Goal: Task Accomplishment & Management: Complete application form

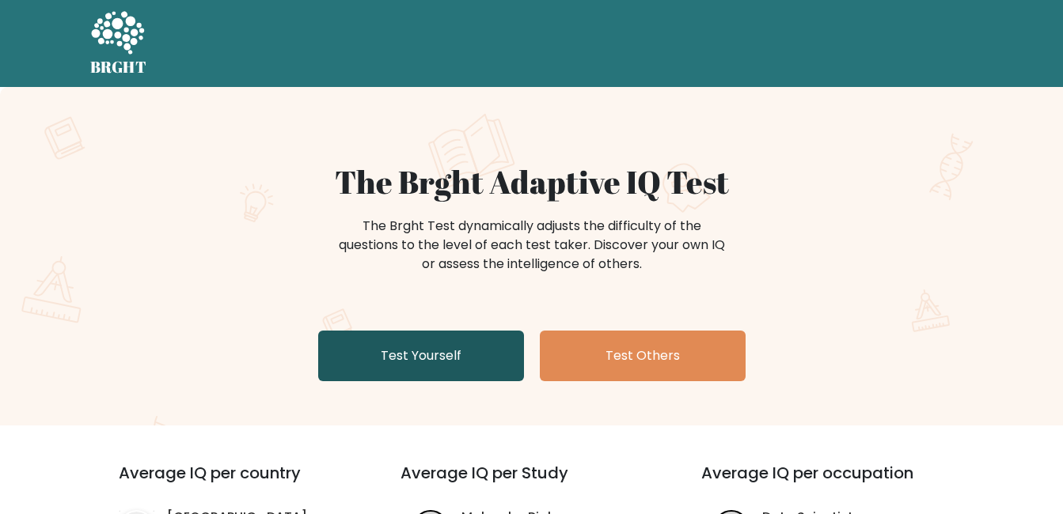
click at [453, 361] on link "Test Yourself" at bounding box center [421, 356] width 206 height 51
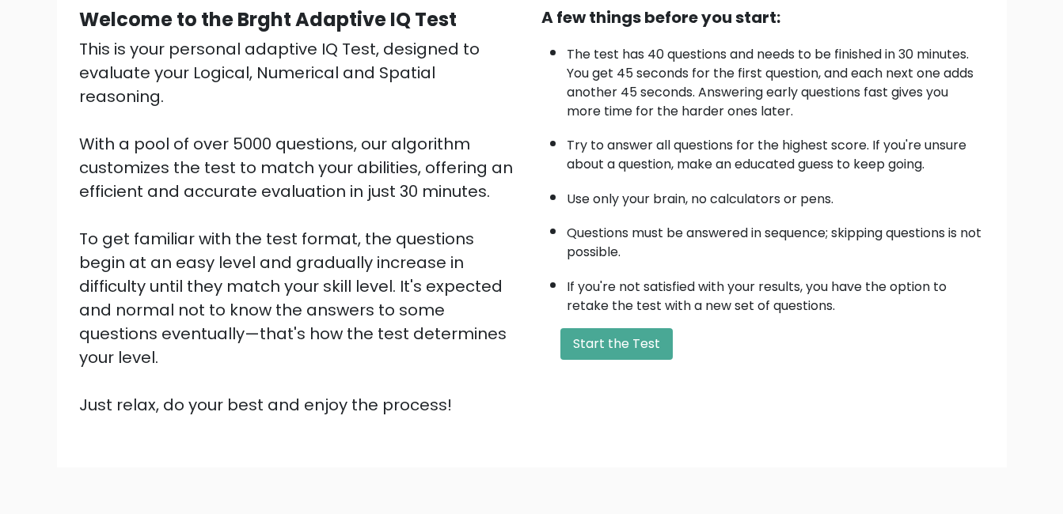
scroll to position [158, 0]
click at [603, 347] on button "Start the Test" at bounding box center [616, 344] width 112 height 32
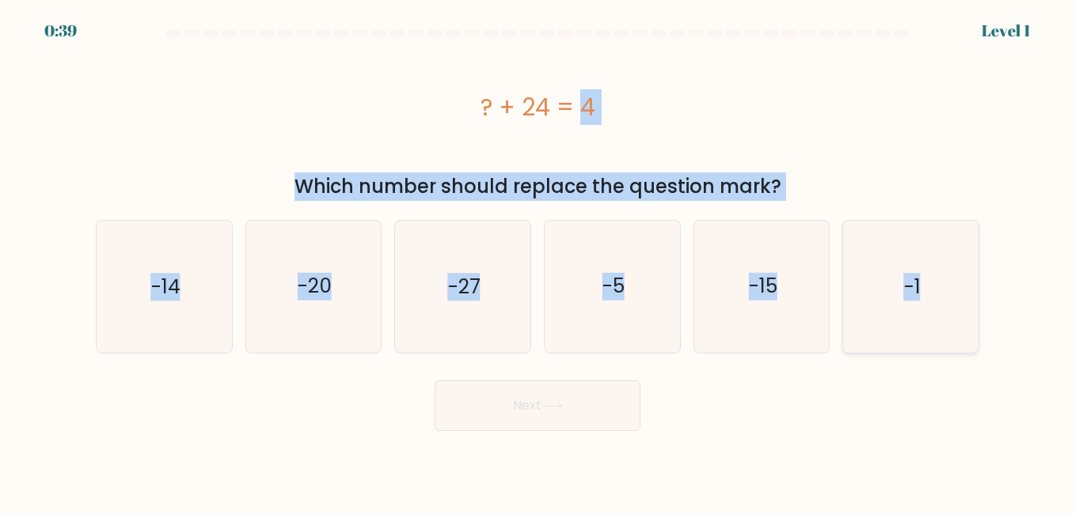
drag, startPoint x: 461, startPoint y: 112, endPoint x: 949, endPoint y: 321, distance: 530.4
click at [949, 321] on form "a." at bounding box center [537, 230] width 1075 height 402
copy form "? + 24 = 4 Which number should replace the question mark? a. -14 b. -20 c. -27 …"
click at [324, 277] on text "-20" at bounding box center [315, 287] width 34 height 28
click at [537, 261] on input "b. -20" at bounding box center [537, 259] width 1 height 4
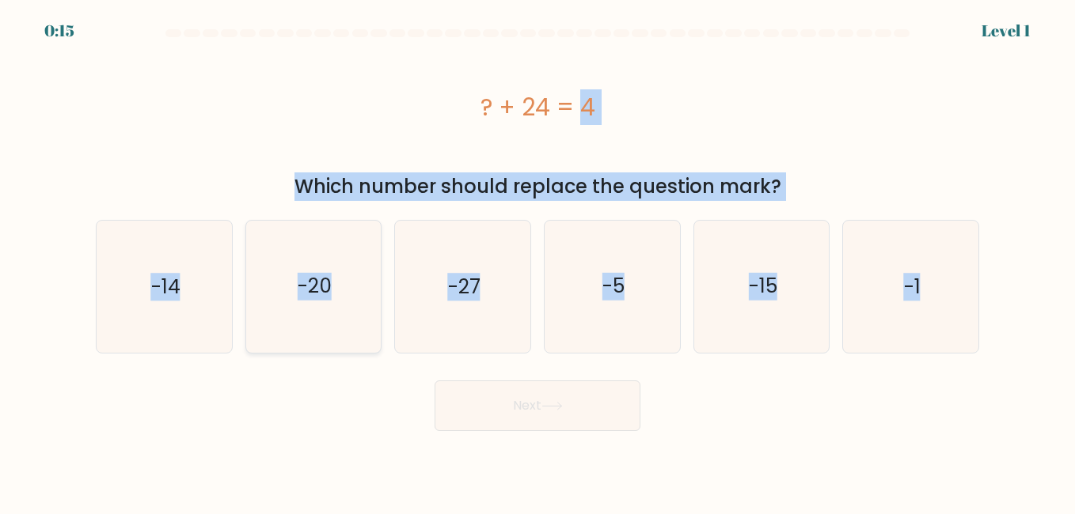
radio input "true"
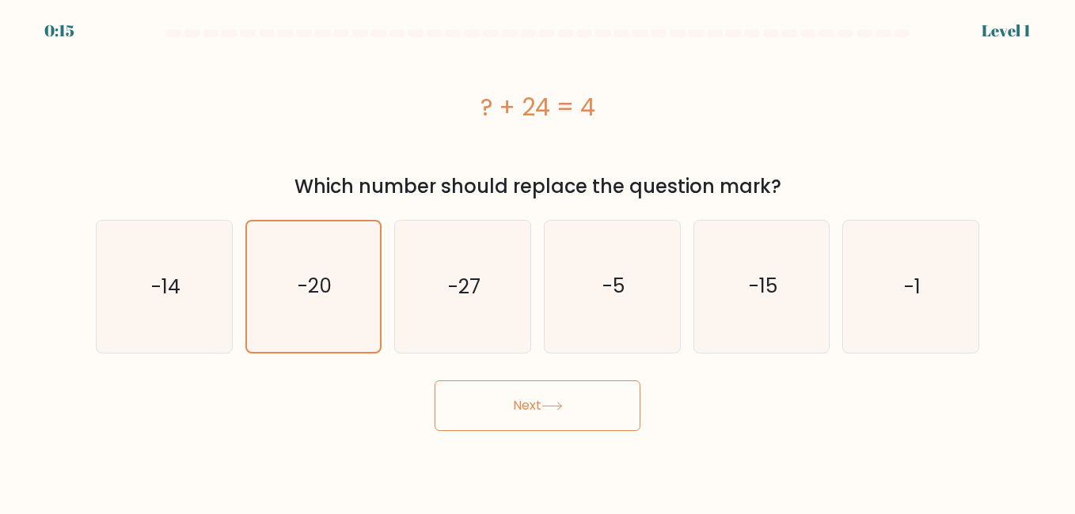
click at [466, 396] on button "Next" at bounding box center [537, 406] width 206 height 51
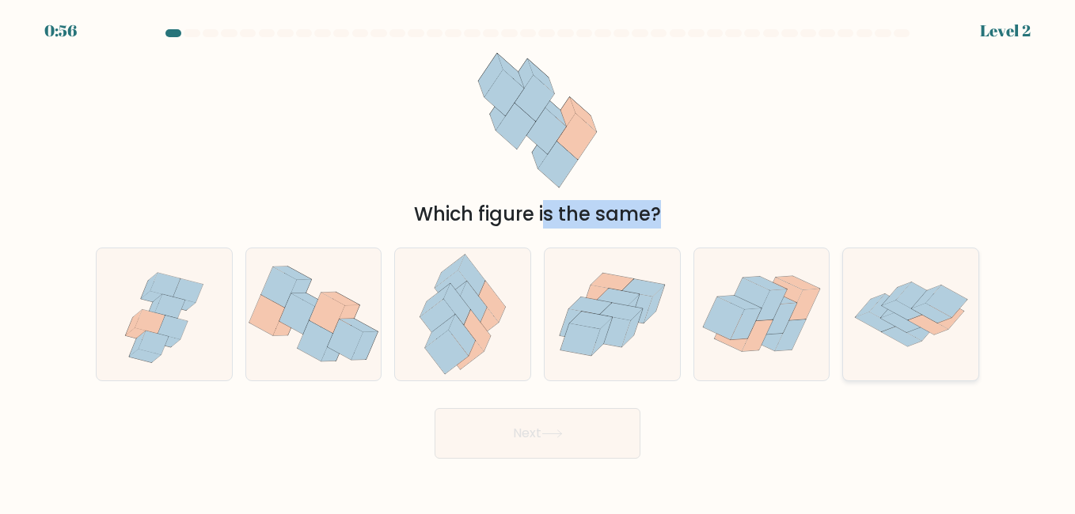
drag, startPoint x: 459, startPoint y: 114, endPoint x: 859, endPoint y: 332, distance: 456.1
click at [859, 332] on form at bounding box center [537, 244] width 1075 height 430
drag, startPoint x: 859, startPoint y: 332, endPoint x: 859, endPoint y: 135, distance: 197.1
click at [859, 135] on div "Which figure is the same?" at bounding box center [537, 136] width 902 height 185
click at [167, 303] on icon at bounding box center [170, 306] width 30 height 24
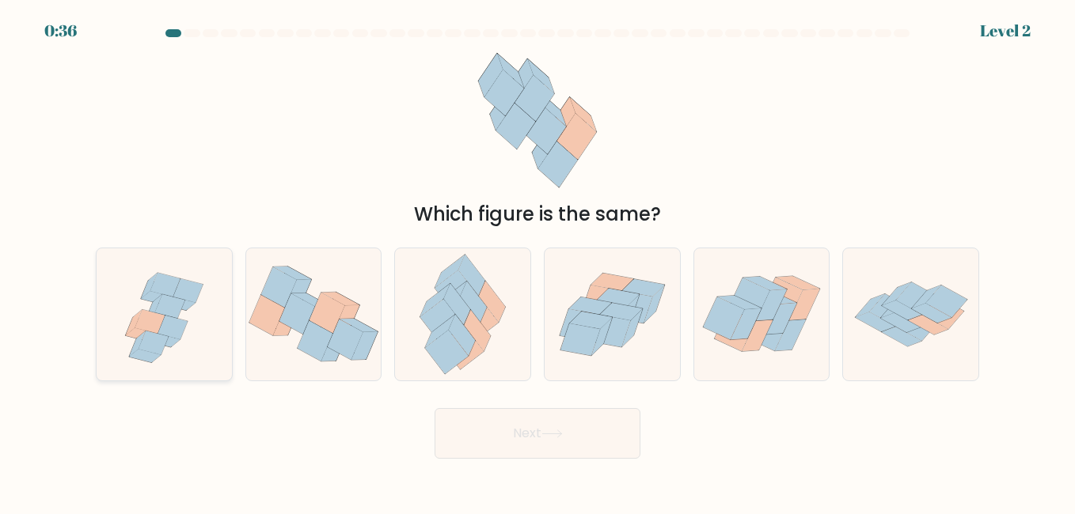
click at [537, 261] on input "a." at bounding box center [537, 259] width 1 height 4
radio input "true"
click at [571, 425] on button "Next" at bounding box center [537, 433] width 206 height 51
click at [478, 443] on button "Next" at bounding box center [537, 433] width 206 height 51
click at [563, 433] on icon at bounding box center [551, 434] width 21 height 9
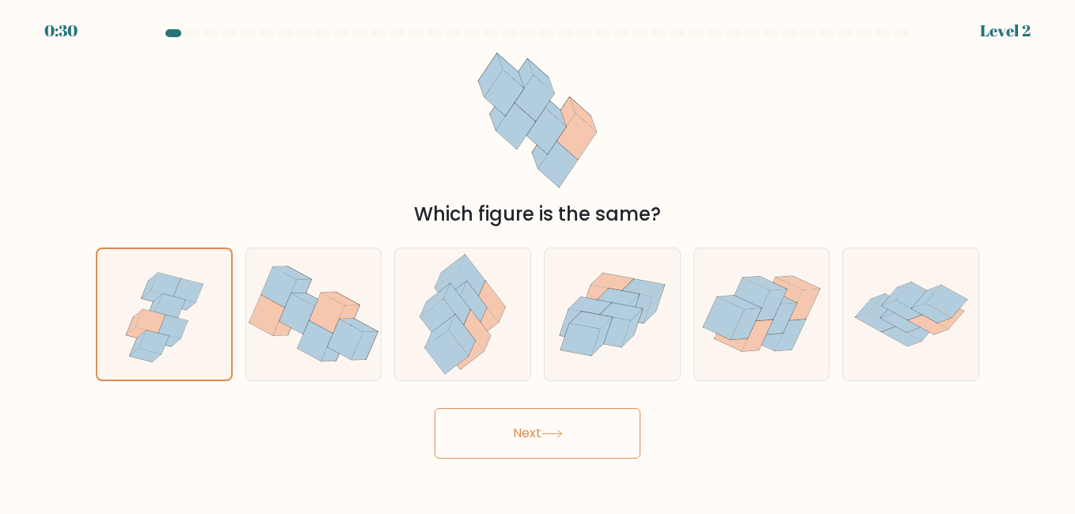
click at [563, 433] on icon at bounding box center [551, 434] width 21 height 9
click at [296, 290] on icon at bounding box center [298, 294] width 26 height 28
click at [537, 261] on input "b." at bounding box center [537, 259] width 1 height 4
radio input "true"
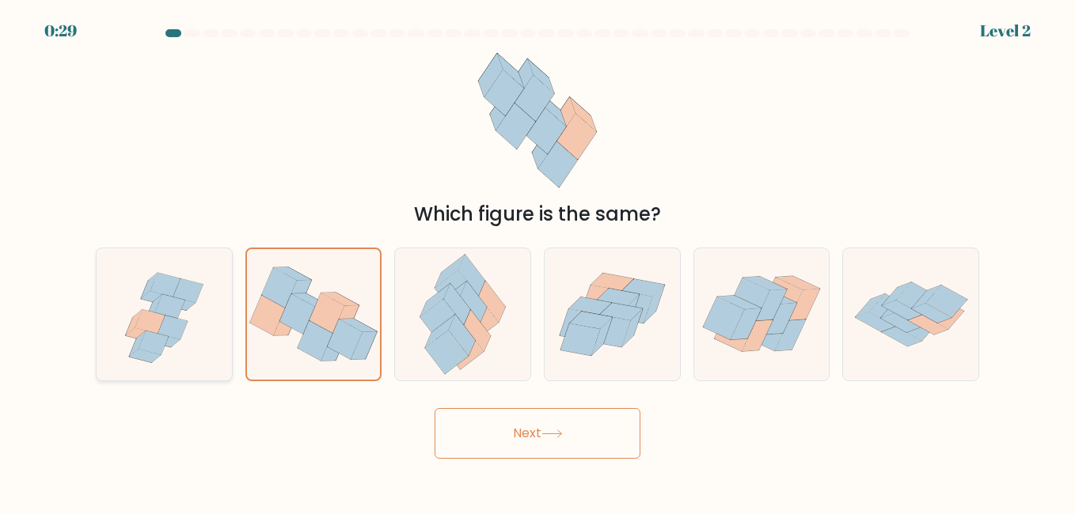
click at [189, 286] on icon at bounding box center [188, 291] width 30 height 24
click at [537, 261] on input "a." at bounding box center [537, 259] width 1 height 4
radio input "true"
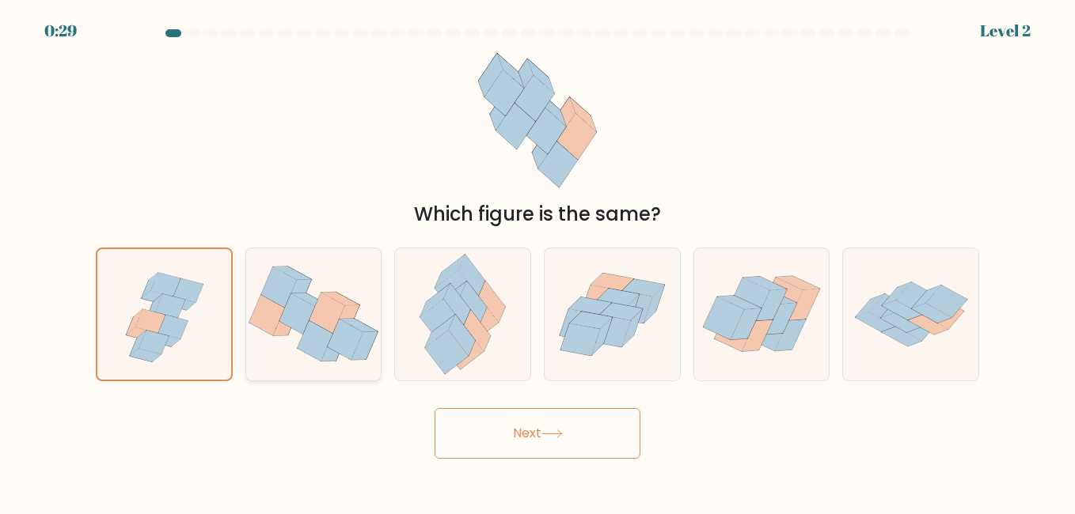
click at [370, 313] on icon at bounding box center [313, 314] width 135 height 112
click at [537, 261] on input "b." at bounding box center [537, 259] width 1 height 4
radio input "true"
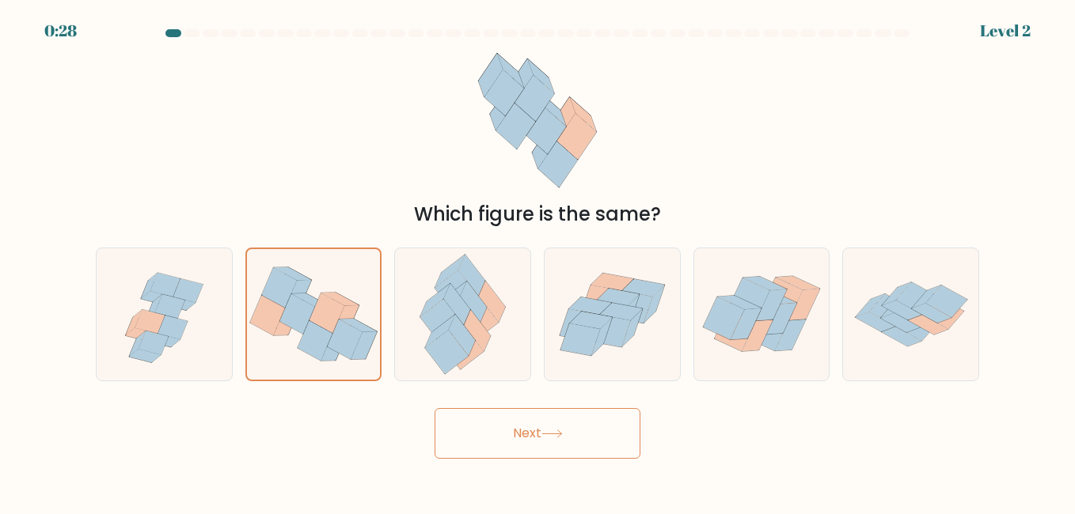
click at [495, 411] on button "Next" at bounding box center [537, 433] width 206 height 51
click at [500, 436] on button "Next" at bounding box center [537, 433] width 206 height 51
click at [456, 315] on icon at bounding box center [453, 336] width 44 height 44
click at [537, 261] on input "c." at bounding box center [537, 259] width 1 height 4
radio input "true"
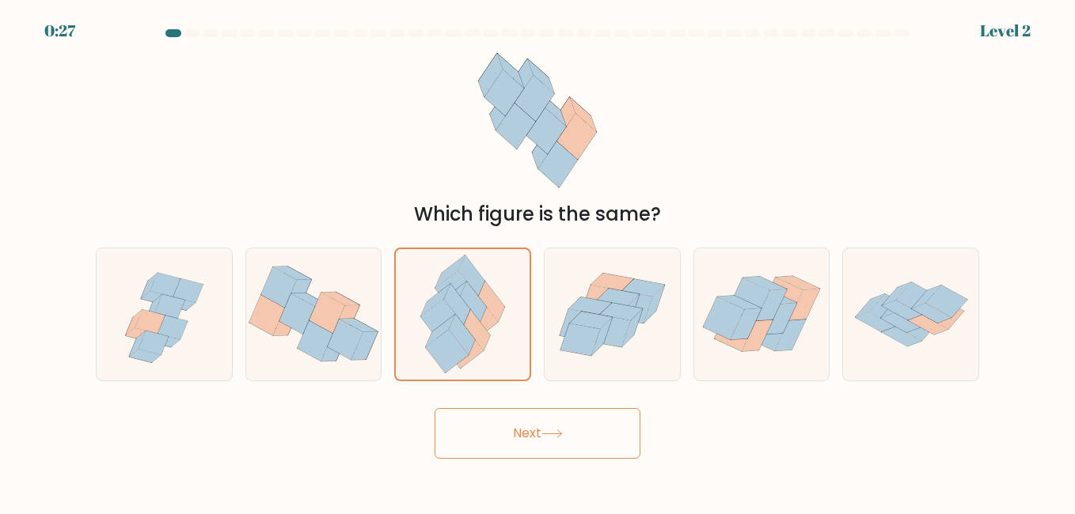
click at [550, 434] on icon at bounding box center [551, 434] width 21 height 9
click at [587, 343] on icon at bounding box center [580, 340] width 40 height 32
click at [538, 261] on input "d." at bounding box center [537, 259] width 1 height 4
radio input "true"
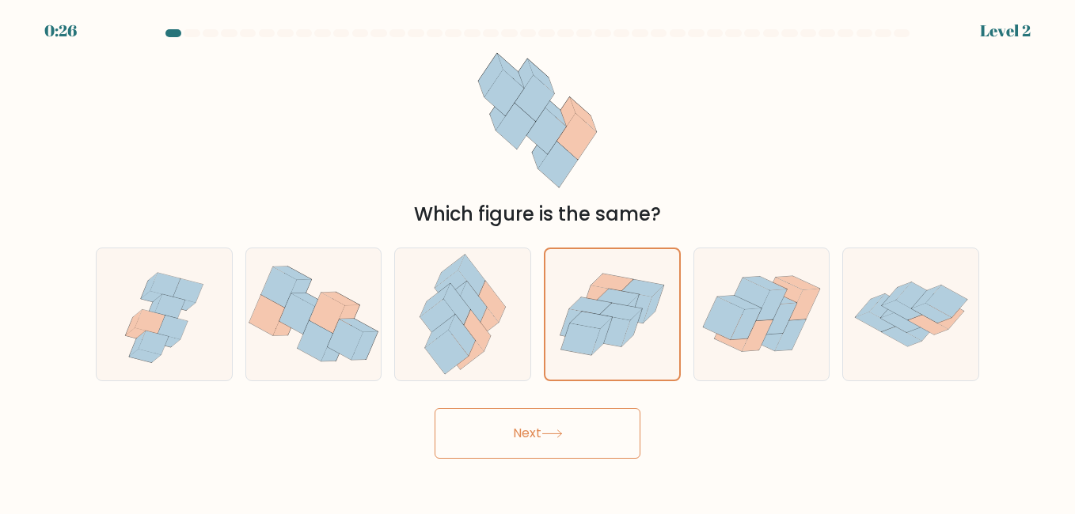
click at [565, 453] on button "Next" at bounding box center [537, 433] width 206 height 51
click at [743, 332] on icon at bounding box center [745, 325] width 31 height 32
click at [538, 261] on input "e." at bounding box center [537, 259] width 1 height 4
radio input "true"
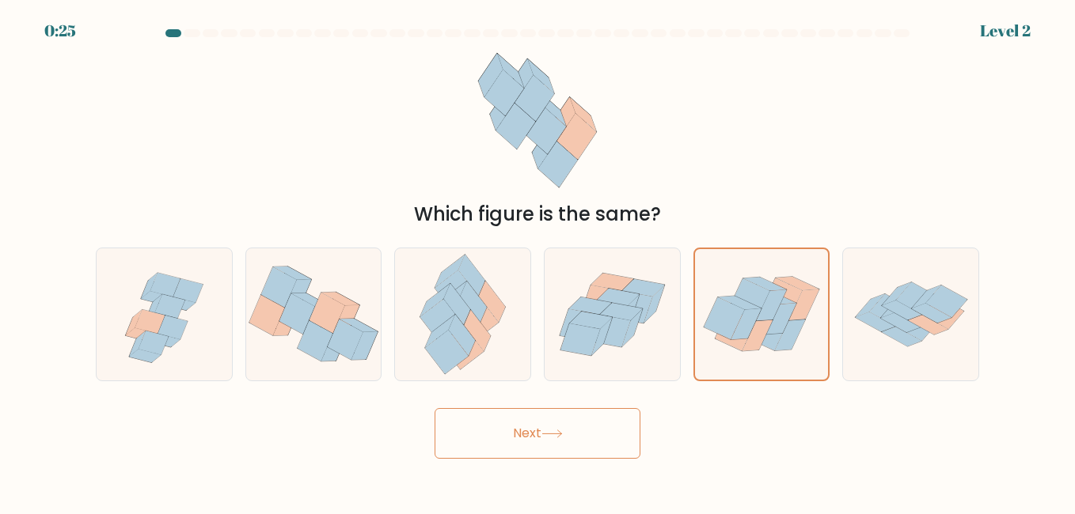
click at [544, 461] on body "0:25 Level 2" at bounding box center [537, 257] width 1075 height 514
click at [563, 438] on button "Next" at bounding box center [537, 433] width 206 height 51
click at [914, 317] on icon at bounding box center [902, 311] width 40 height 20
click at [538, 261] on input "f." at bounding box center [537, 259] width 1 height 4
radio input "true"
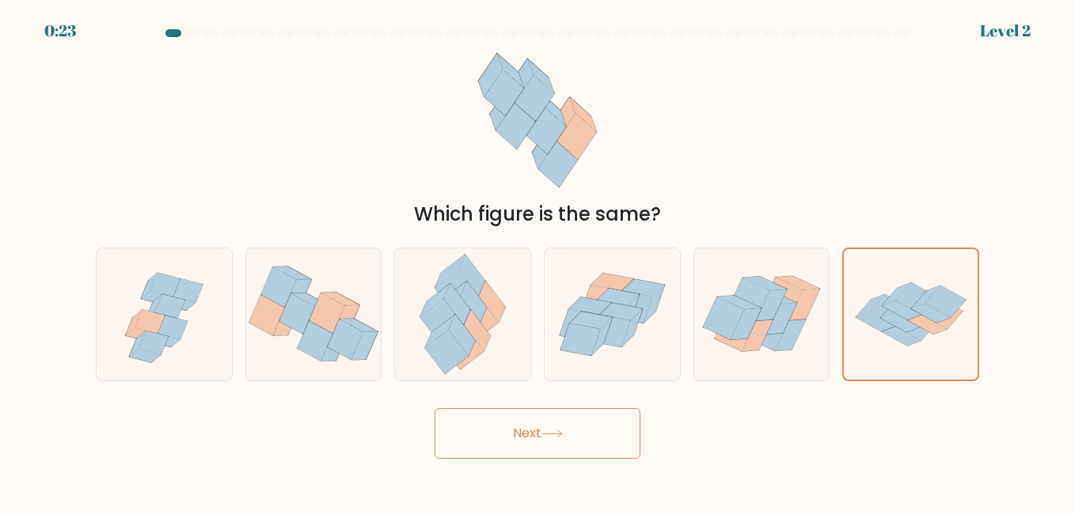
click at [562, 438] on icon at bounding box center [551, 434] width 21 height 9
click at [640, 304] on icon at bounding box center [633, 307] width 40 height 32
click at [538, 261] on input "d." at bounding box center [537, 259] width 1 height 4
radio input "true"
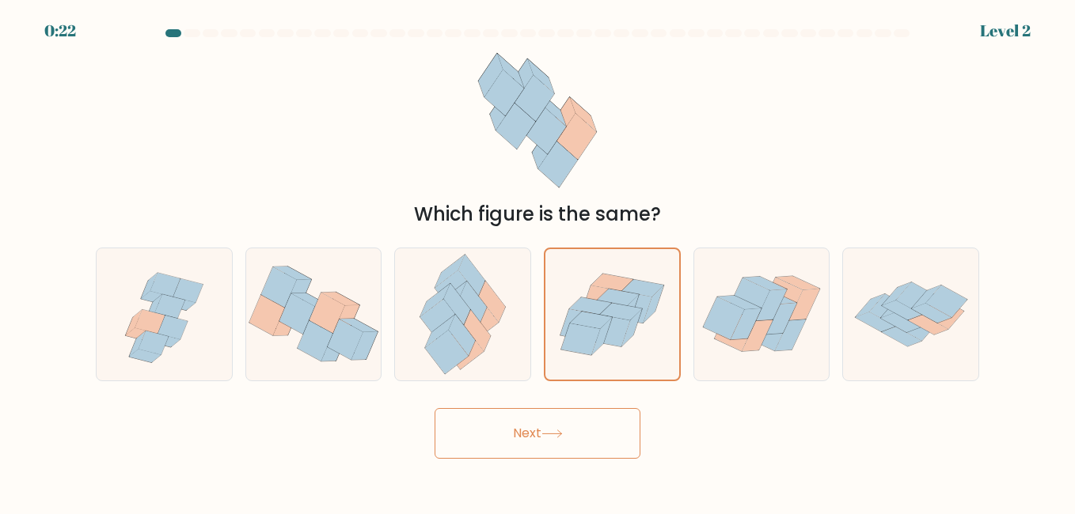
click at [527, 480] on body "0:22 Level 2" at bounding box center [537, 257] width 1075 height 514
click at [443, 318] on icon at bounding box center [441, 321] width 43 height 44
click at [537, 261] on input "c." at bounding box center [537, 259] width 1 height 4
radio input "true"
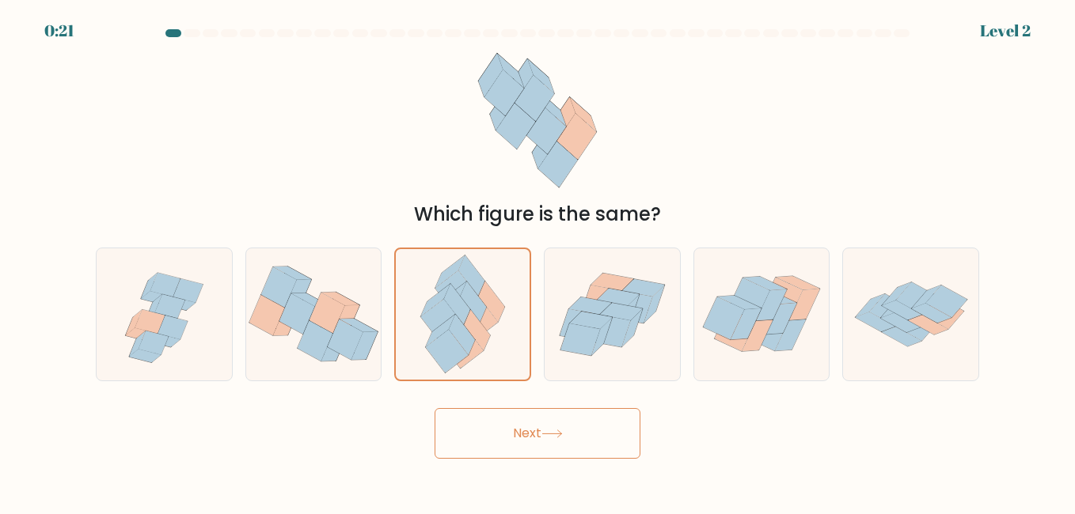
click at [459, 435] on button "Next" at bounding box center [537, 433] width 206 height 51
click at [317, 317] on icon at bounding box center [327, 314] width 36 height 40
click at [537, 261] on input "b." at bounding box center [537, 259] width 1 height 4
radio input "true"
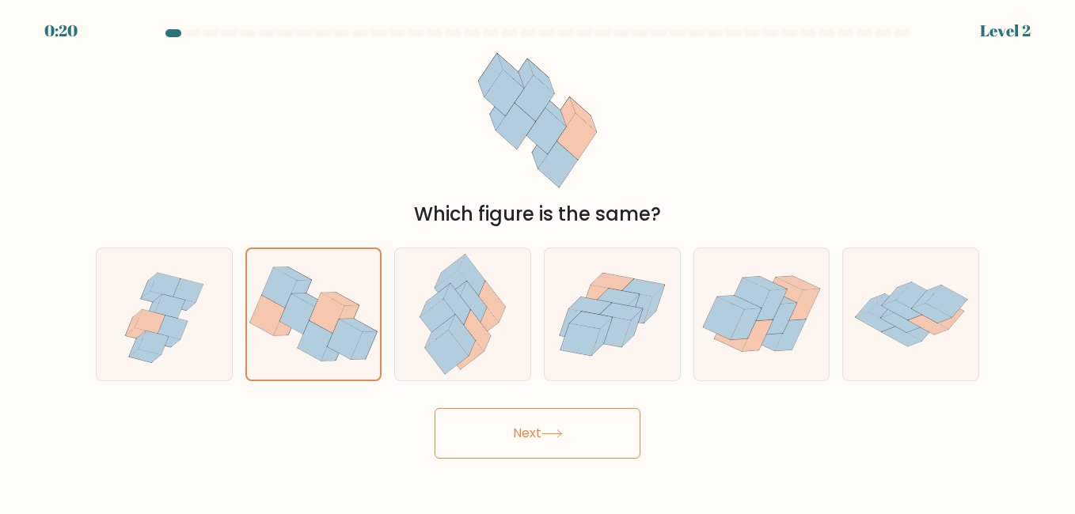
drag, startPoint x: 480, startPoint y: 440, endPoint x: 358, endPoint y: 381, distance: 135.6
click at [474, 442] on button "Next" at bounding box center [537, 433] width 206 height 51
click at [182, 322] on icon at bounding box center [173, 328] width 30 height 24
click at [537, 261] on input "a." at bounding box center [537, 259] width 1 height 4
radio input "true"
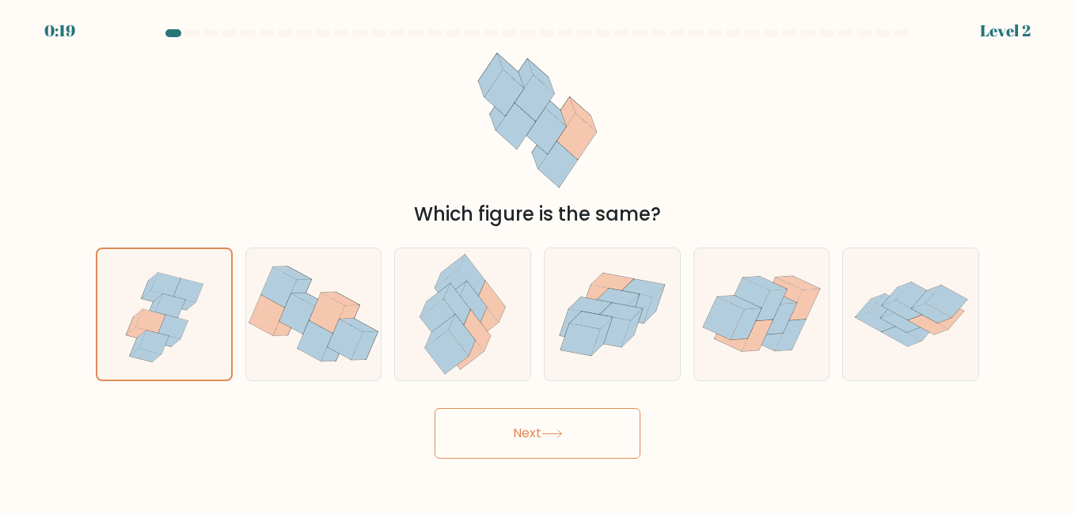
click at [467, 432] on button "Next" at bounding box center [537, 433] width 206 height 51
click at [620, 434] on button "Next" at bounding box center [537, 433] width 206 height 51
click at [351, 310] on icon at bounding box center [346, 319] width 26 height 28
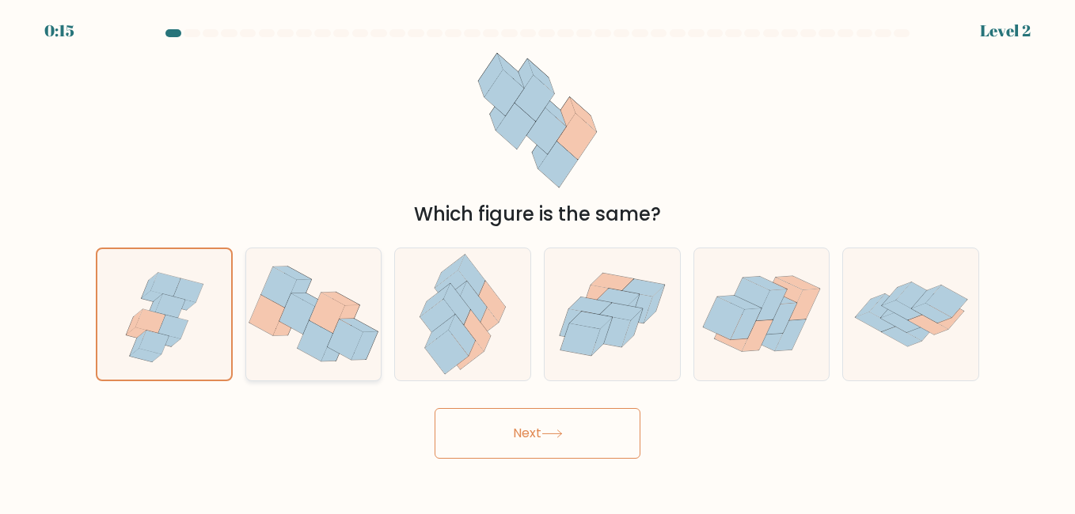
click at [537, 261] on input "b." at bounding box center [537, 259] width 1 height 4
radio input "true"
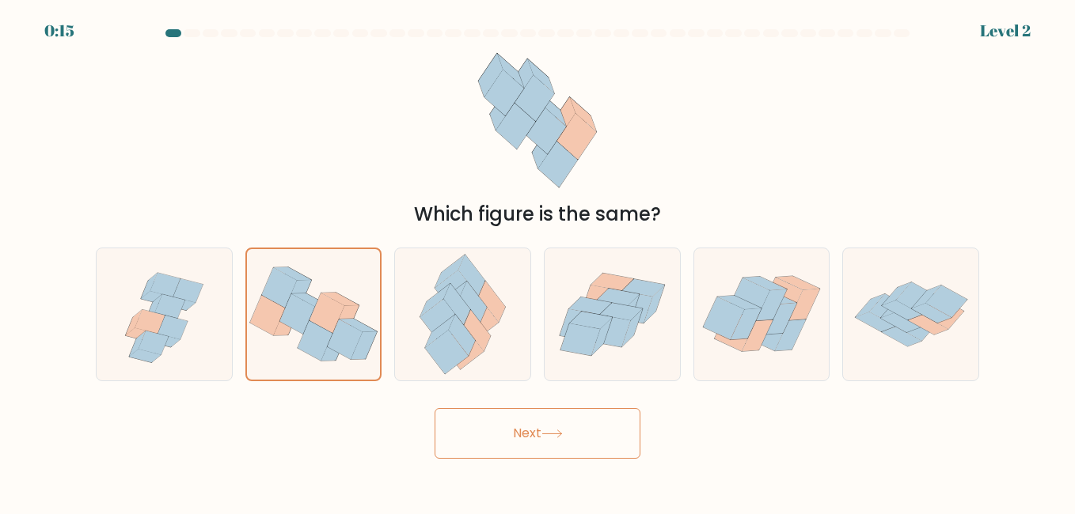
click at [506, 434] on button "Next" at bounding box center [537, 433] width 206 height 51
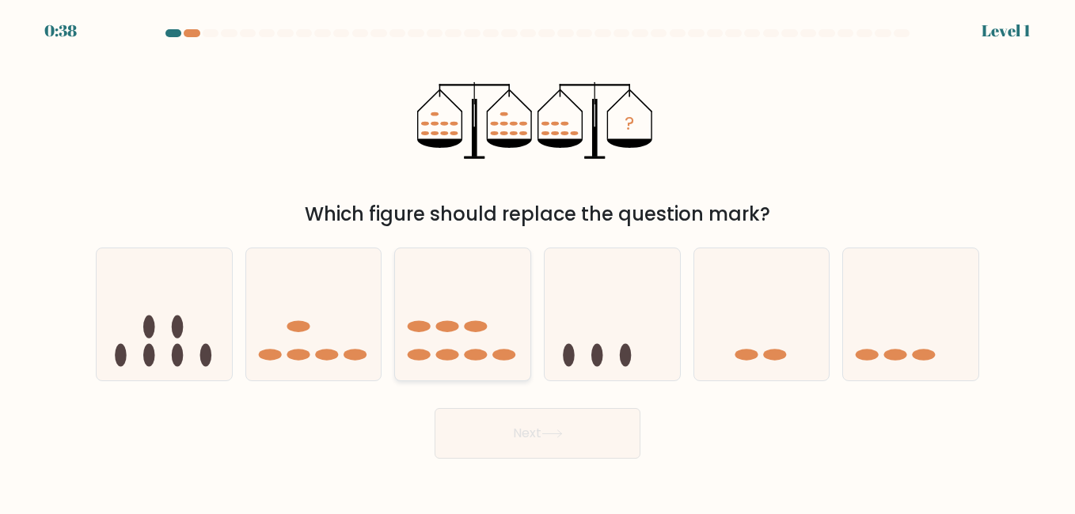
click at [423, 302] on icon at bounding box center [462, 315] width 135 height 112
click at [537, 261] on input "c." at bounding box center [537, 259] width 1 height 4
radio input "true"
click at [533, 446] on button "Next" at bounding box center [537, 433] width 206 height 51
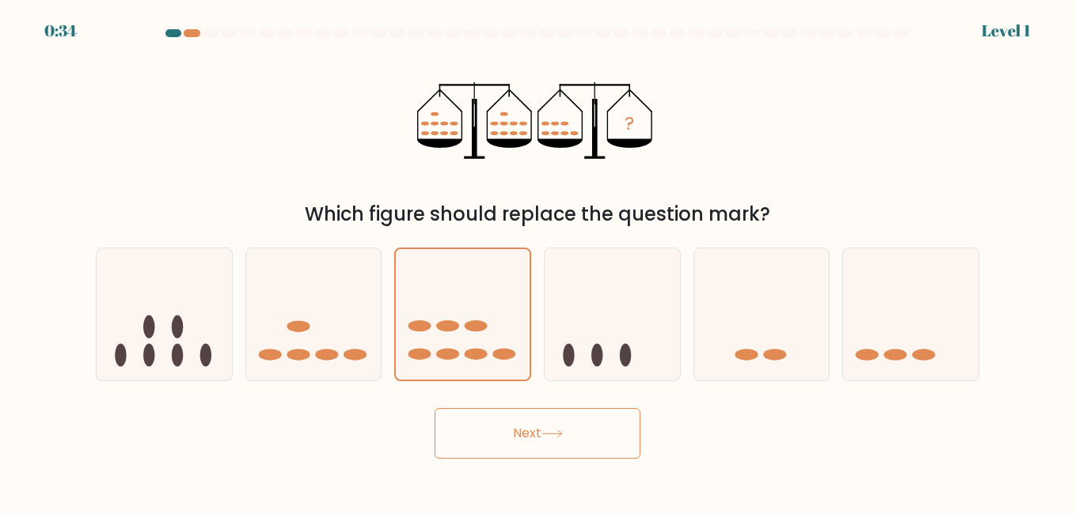
click at [434, 408] on button "Next" at bounding box center [537, 433] width 206 height 51
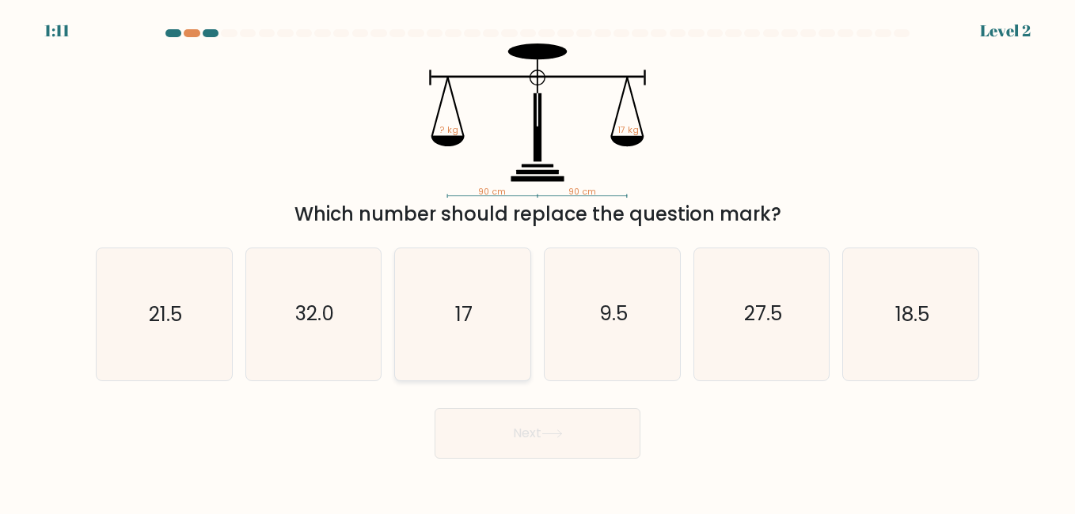
click at [460, 314] on text "17" at bounding box center [463, 315] width 17 height 28
click at [537, 261] on input "c. 17" at bounding box center [537, 259] width 1 height 4
radio input "true"
click at [571, 439] on button "Next" at bounding box center [537, 433] width 206 height 51
click at [434, 408] on button "Next" at bounding box center [537, 433] width 206 height 51
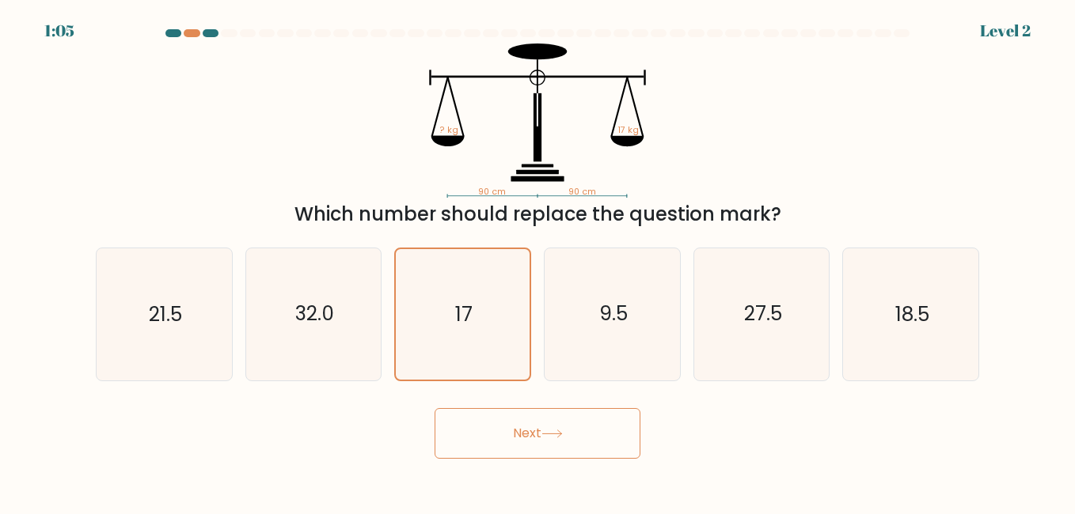
click at [576, 438] on button "Next" at bounding box center [537, 433] width 206 height 51
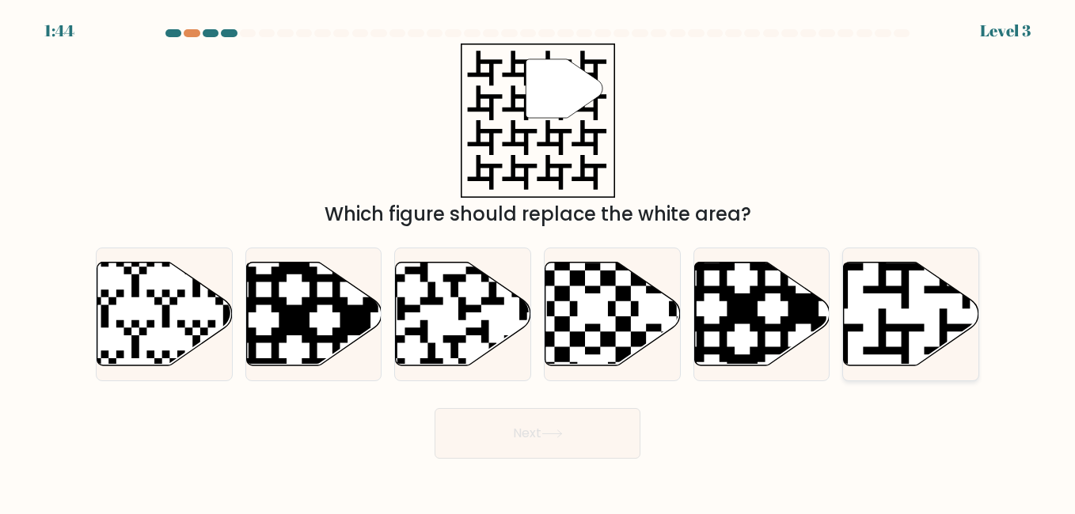
click at [918, 331] on icon at bounding box center [863, 370] width 245 height 245
click at [538, 261] on input "f." at bounding box center [537, 259] width 1 height 4
radio input "true"
click at [544, 441] on button "Next" at bounding box center [537, 433] width 206 height 51
click at [434, 408] on button "Next" at bounding box center [537, 433] width 206 height 51
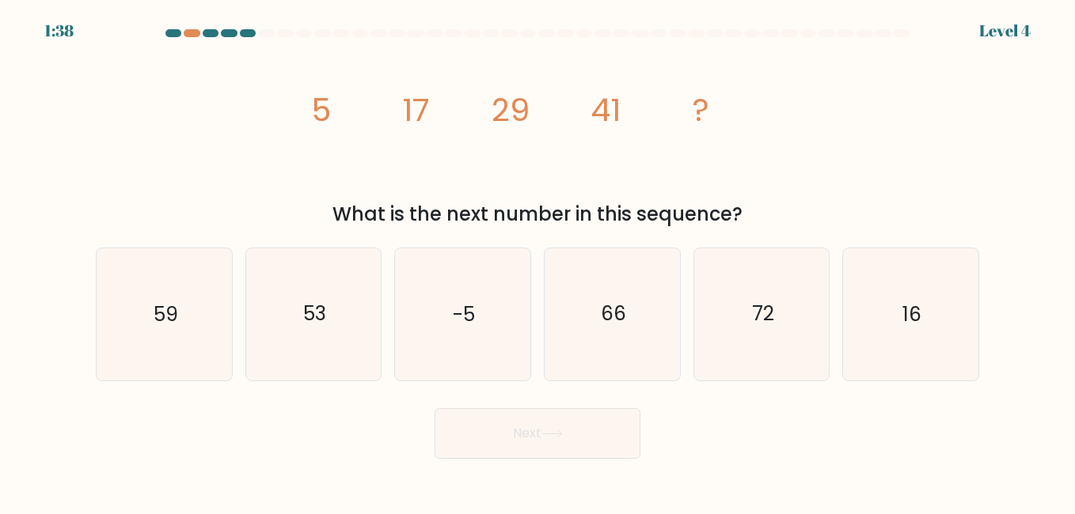
click at [544, 441] on button "Next" at bounding box center [537, 433] width 206 height 51
click at [279, 147] on div "image/svg+xml 5 17 29 41 ? What is the next number in this sequence?" at bounding box center [537, 136] width 902 height 185
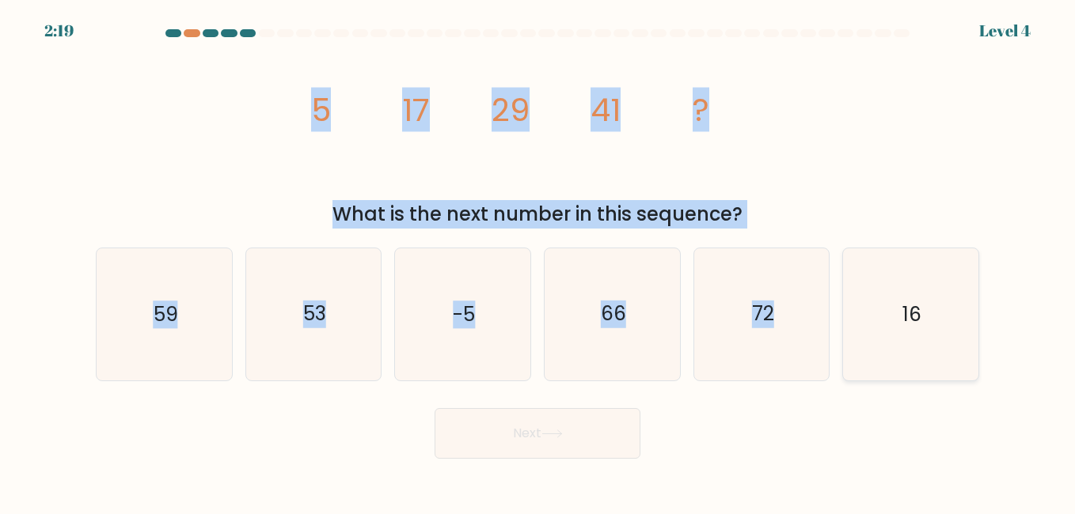
drag, startPoint x: 278, startPoint y: 133, endPoint x: 893, endPoint y: 350, distance: 652.0
click at [893, 350] on form at bounding box center [537, 244] width 1075 height 430
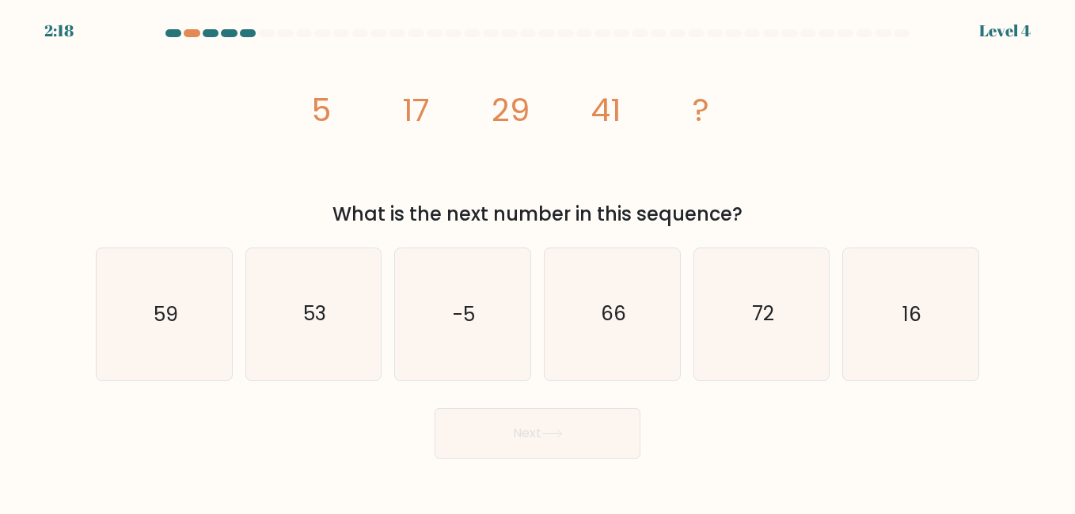
drag, startPoint x: 893, startPoint y: 350, endPoint x: 749, endPoint y: 427, distance: 162.9
click at [751, 427] on div "Next" at bounding box center [537, 429] width 902 height 59
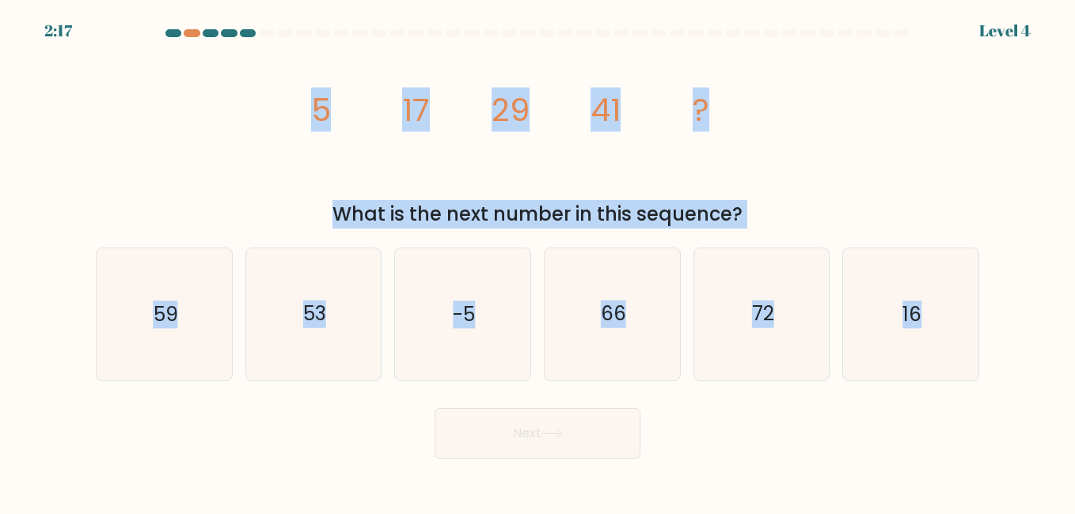
drag, startPoint x: 254, startPoint y: 116, endPoint x: 1049, endPoint y: 436, distance: 856.5
click at [1049, 436] on form at bounding box center [537, 244] width 1075 height 430
copy form "5 17 29 41 ? What is the next number in this sequence? a. 59 b. 53 c. -5 d. 66 …"
click at [324, 359] on icon "53" at bounding box center [313, 313] width 131 height 131
click at [537, 261] on input "b. 53" at bounding box center [537, 259] width 1 height 4
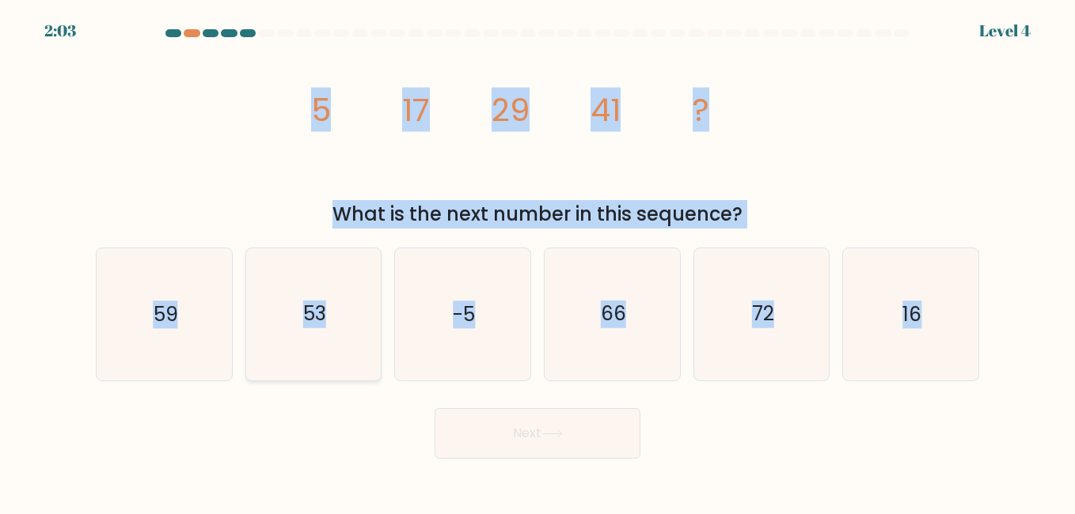
radio input "true"
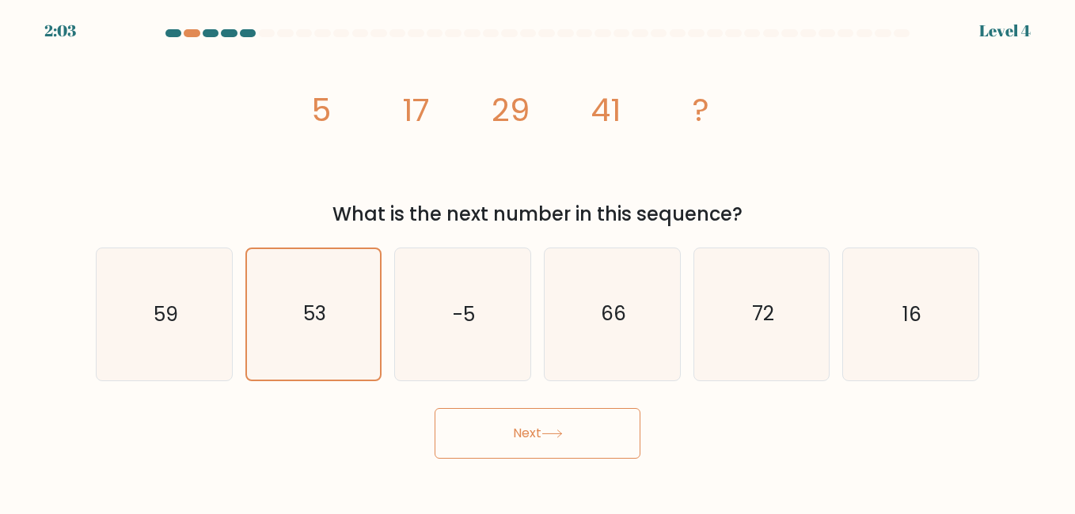
click at [460, 424] on button "Next" at bounding box center [537, 433] width 206 height 51
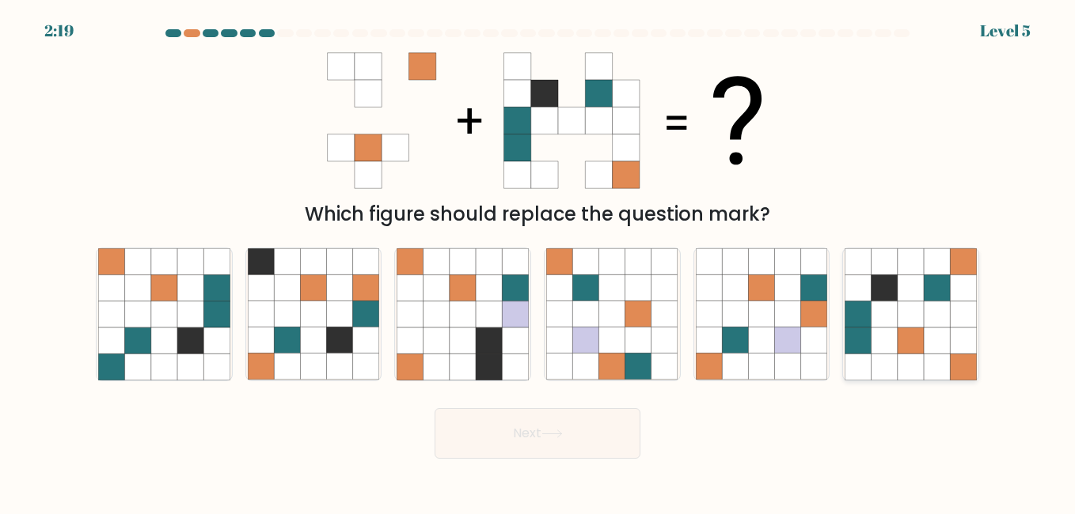
click at [962, 301] on icon at bounding box center [963, 288] width 26 height 26
click at [538, 261] on input "f." at bounding box center [537, 259] width 1 height 4
radio input "true"
click at [532, 438] on button "Next" at bounding box center [537, 433] width 206 height 51
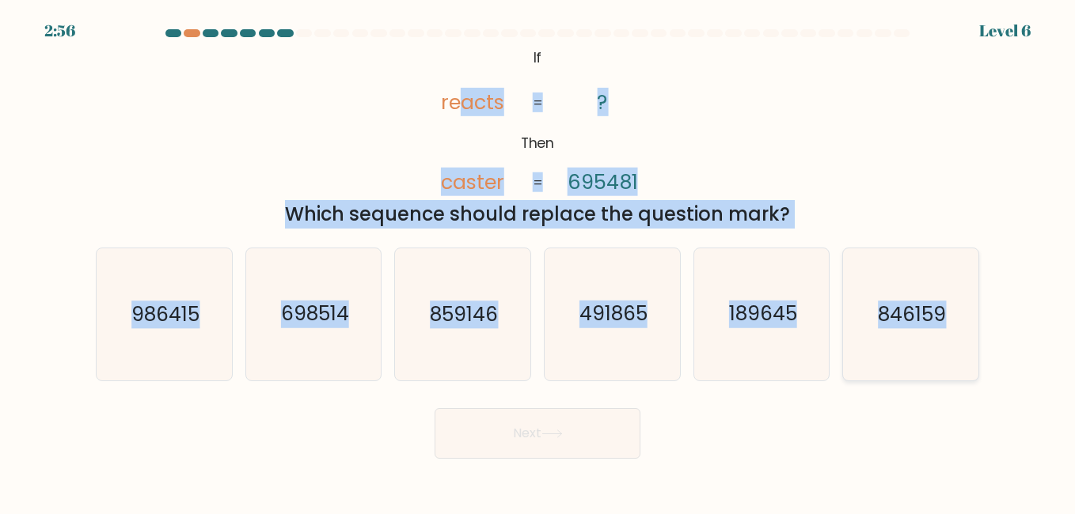
drag, startPoint x: 462, startPoint y: 49, endPoint x: 975, endPoint y: 347, distance: 592.9
click at [975, 347] on form "If ?" at bounding box center [537, 244] width 1075 height 430
copy form "acts caster ? 695481 = = Which sequence should replace the question mark? a. 98…"
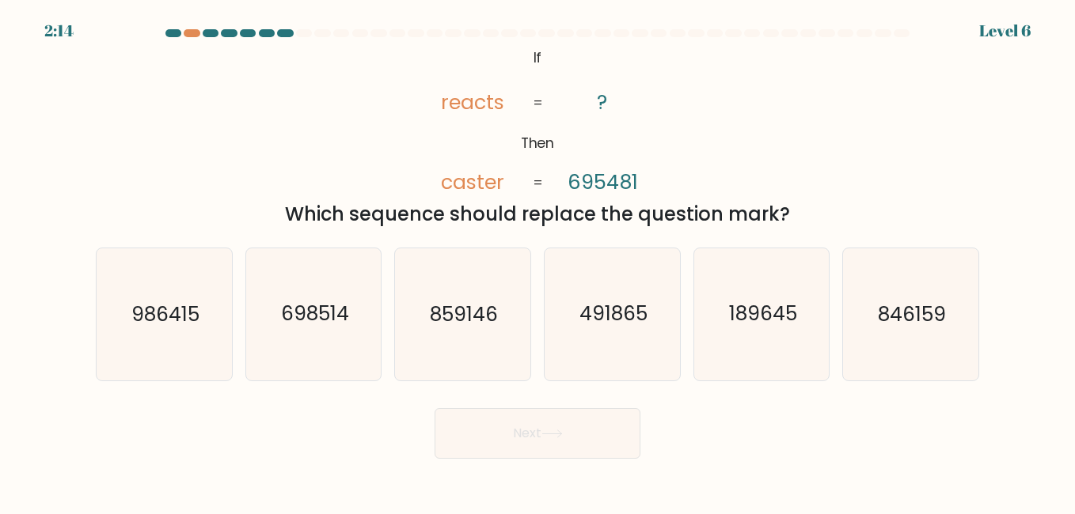
click at [271, 433] on div "Next" at bounding box center [537, 429] width 902 height 59
click at [618, 351] on icon "491865" at bounding box center [611, 313] width 131 height 131
click at [538, 261] on input "d. 491865" at bounding box center [537, 259] width 1 height 4
radio input "true"
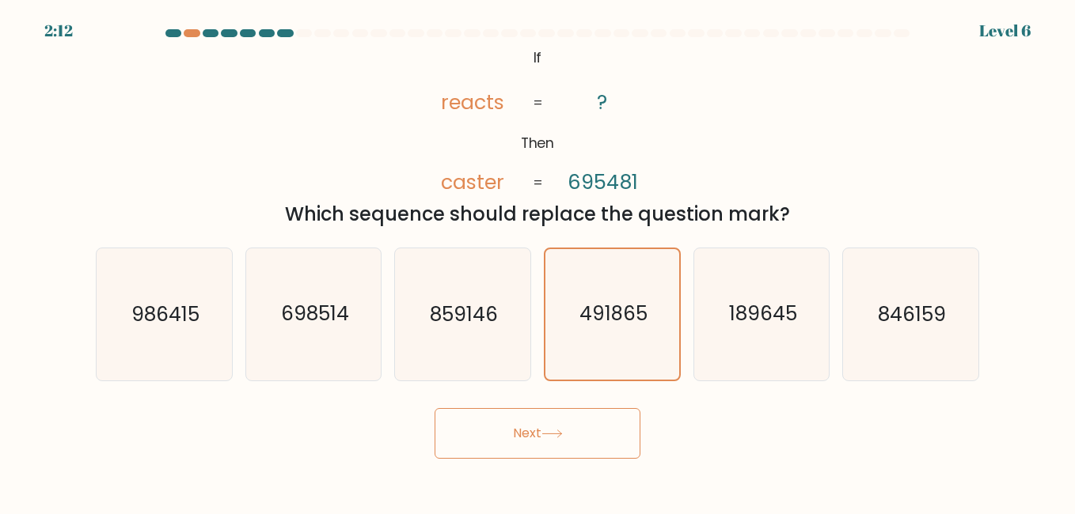
click at [545, 446] on button "Next" at bounding box center [537, 433] width 206 height 51
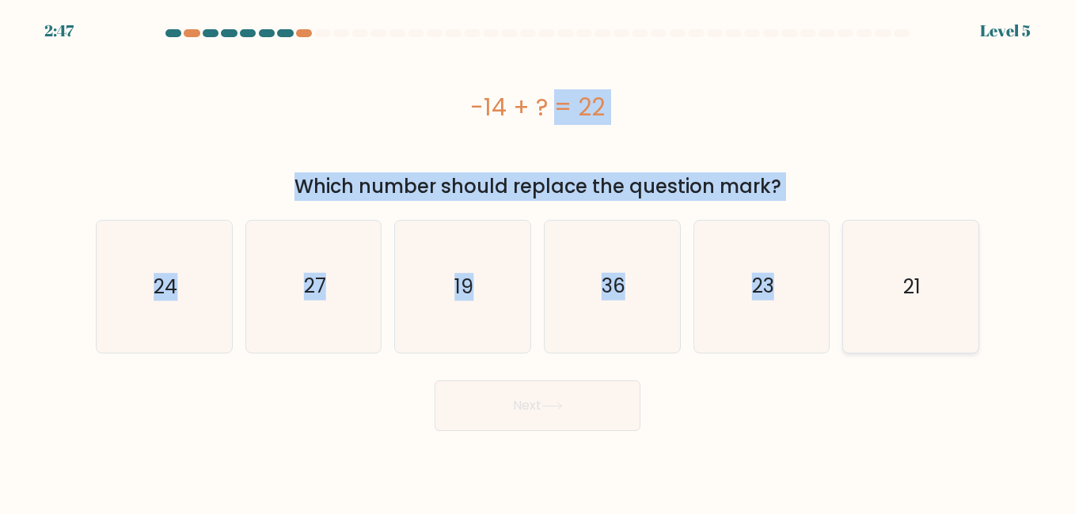
drag, startPoint x: 446, startPoint y: 70, endPoint x: 862, endPoint y: 334, distance: 492.4
click at [862, 334] on form "a." at bounding box center [537, 230] width 1075 height 402
copy form "-14 + ? = 22 Which number should replace the question mark? a. 24 b. 27 c. 19 d…"
click at [578, 332] on icon "36" at bounding box center [611, 286] width 131 height 131
click at [538, 261] on input "d. 36" at bounding box center [537, 259] width 1 height 4
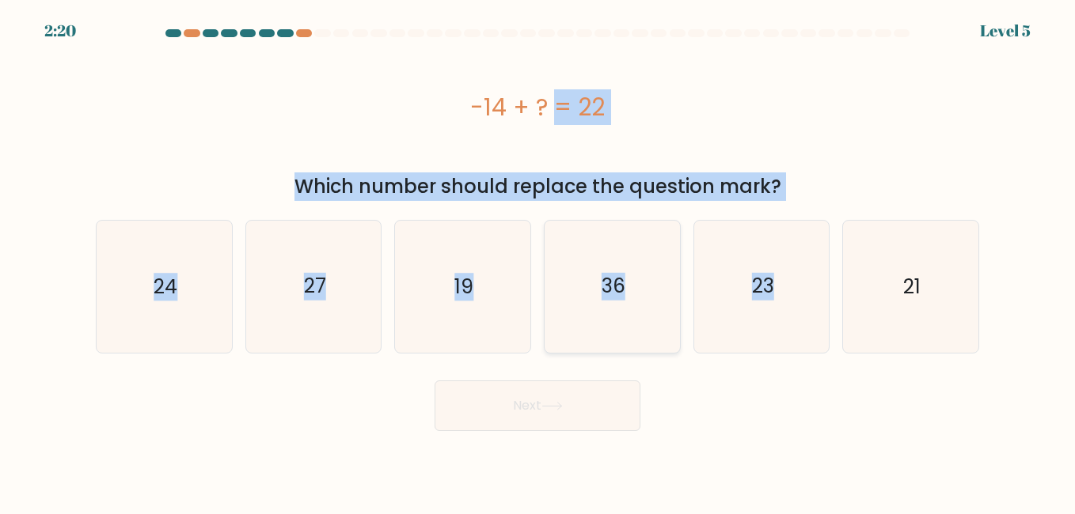
radio input "true"
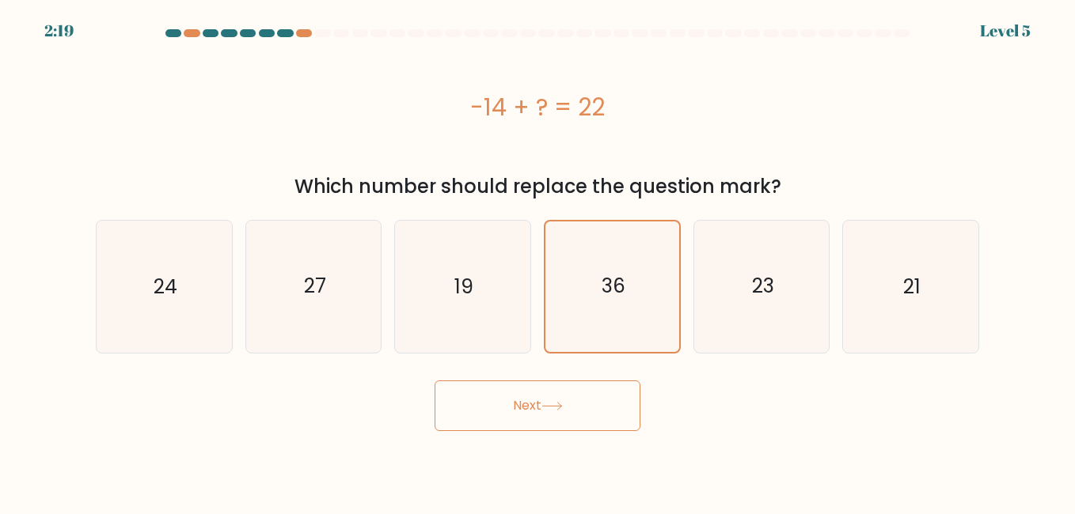
click at [561, 405] on icon at bounding box center [551, 406] width 19 height 7
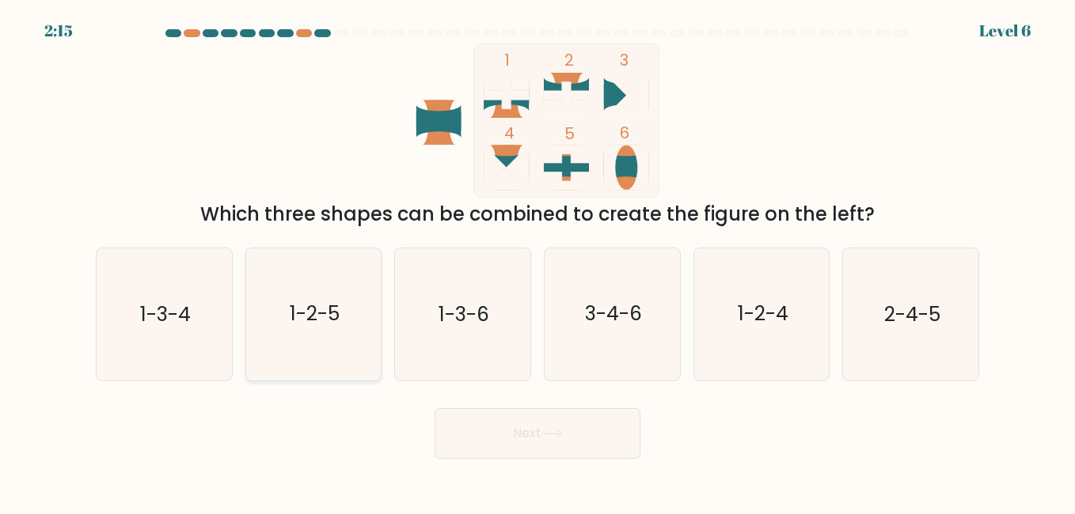
click at [339, 302] on text "1-2-5" at bounding box center [315, 315] width 50 height 28
click at [537, 261] on input "b. 1-2-5" at bounding box center [537, 259] width 1 height 4
radio input "true"
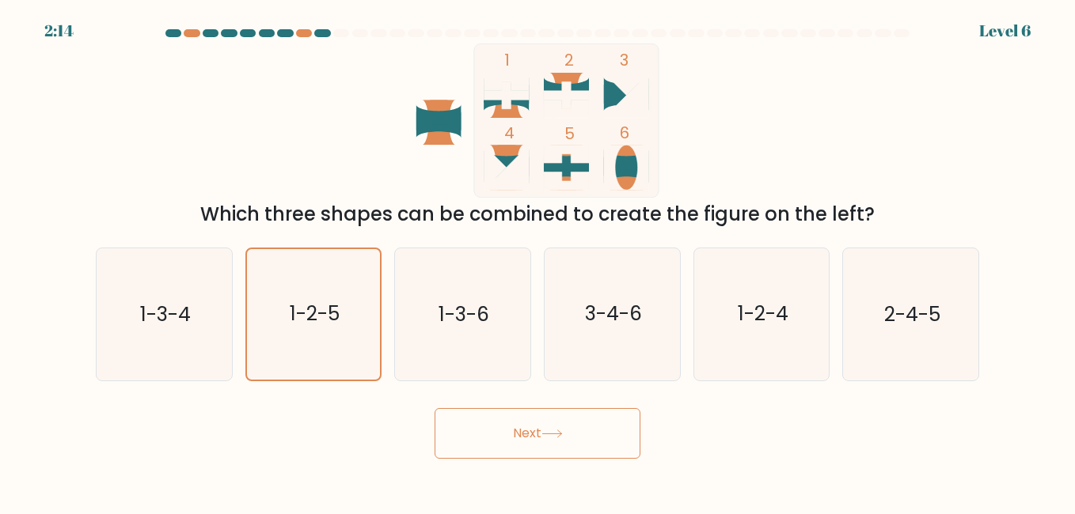
click at [476, 431] on button "Next" at bounding box center [537, 433] width 206 height 51
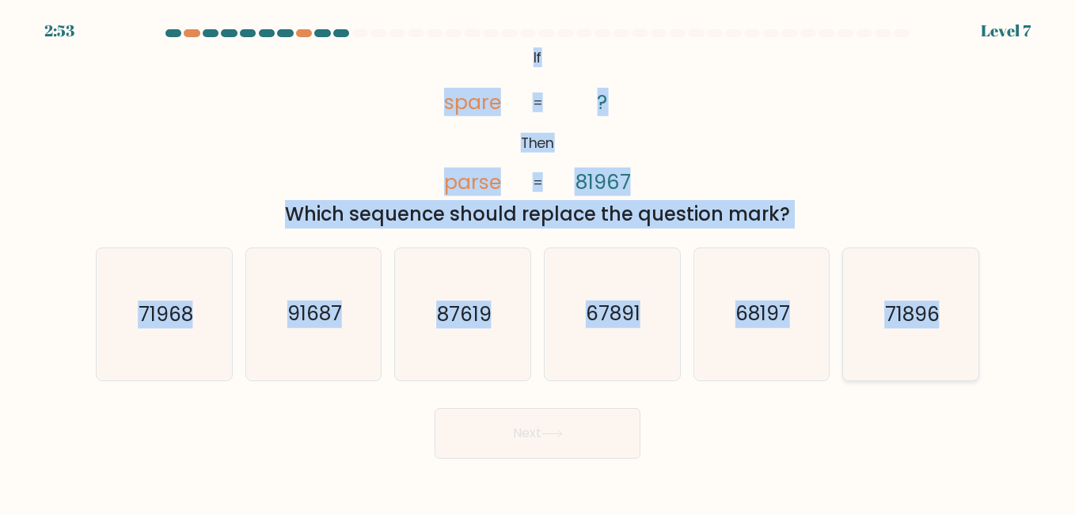
drag, startPoint x: 504, startPoint y: 55, endPoint x: 955, endPoint y: 358, distance: 543.9
click at [955, 358] on form "If ?" at bounding box center [537, 244] width 1075 height 430
copy form "If Then spare parse ? 81967 = = Which sequence should replace the question mark…"
click at [391, 313] on div "c. 87619" at bounding box center [463, 314] width 150 height 133
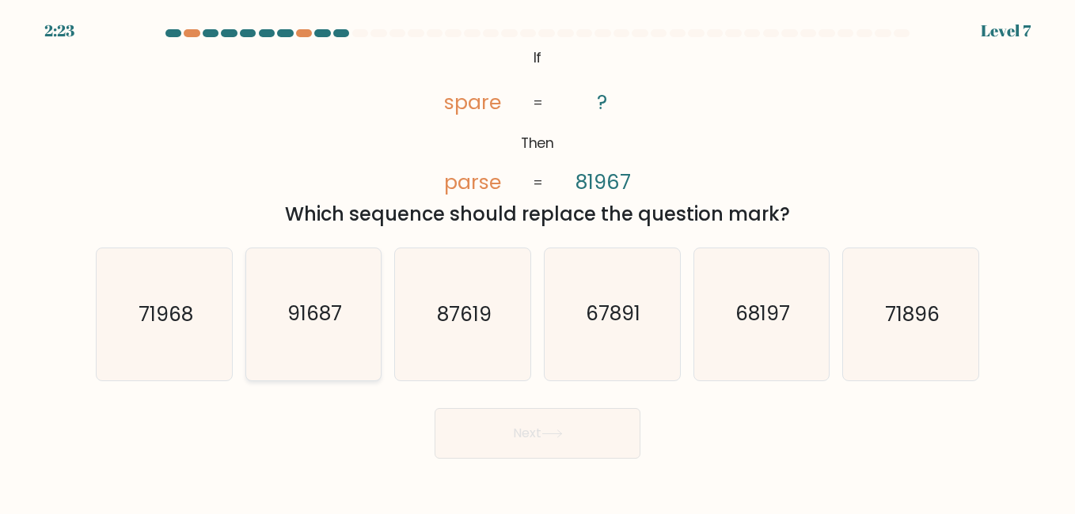
click at [293, 349] on icon "91687" at bounding box center [313, 313] width 131 height 131
click at [537, 261] on input "b. 91687" at bounding box center [537, 259] width 1 height 4
radio input "true"
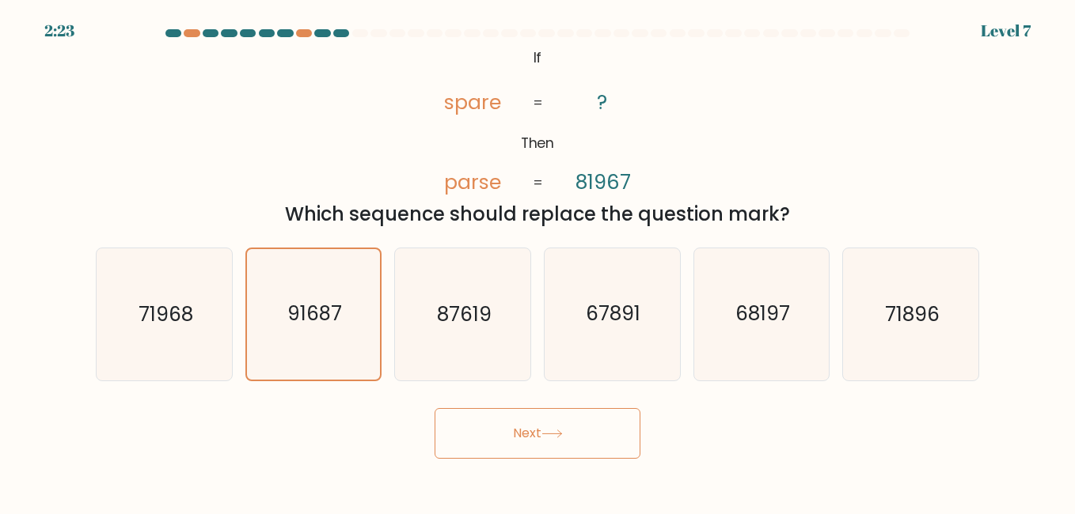
click at [514, 419] on button "Next" at bounding box center [537, 433] width 206 height 51
click at [554, 438] on button "Next" at bounding box center [537, 433] width 206 height 51
click at [605, 419] on button "Next" at bounding box center [537, 433] width 206 height 51
click at [494, 437] on button "Next" at bounding box center [537, 433] width 206 height 51
click at [434, 408] on button "Next" at bounding box center [537, 433] width 206 height 51
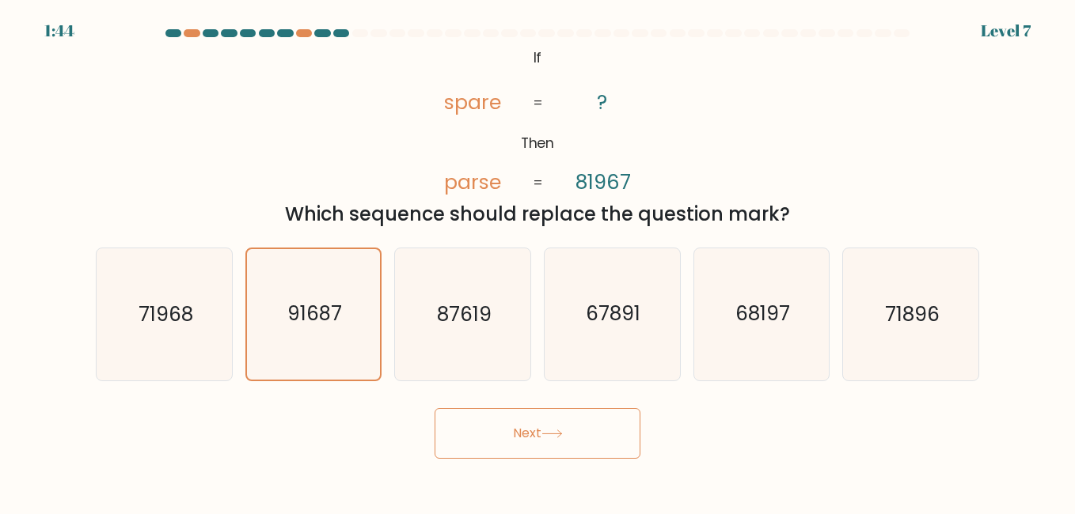
click at [564, 387] on form "If ?" at bounding box center [537, 244] width 1075 height 430
click at [559, 425] on button "Next" at bounding box center [537, 433] width 206 height 51
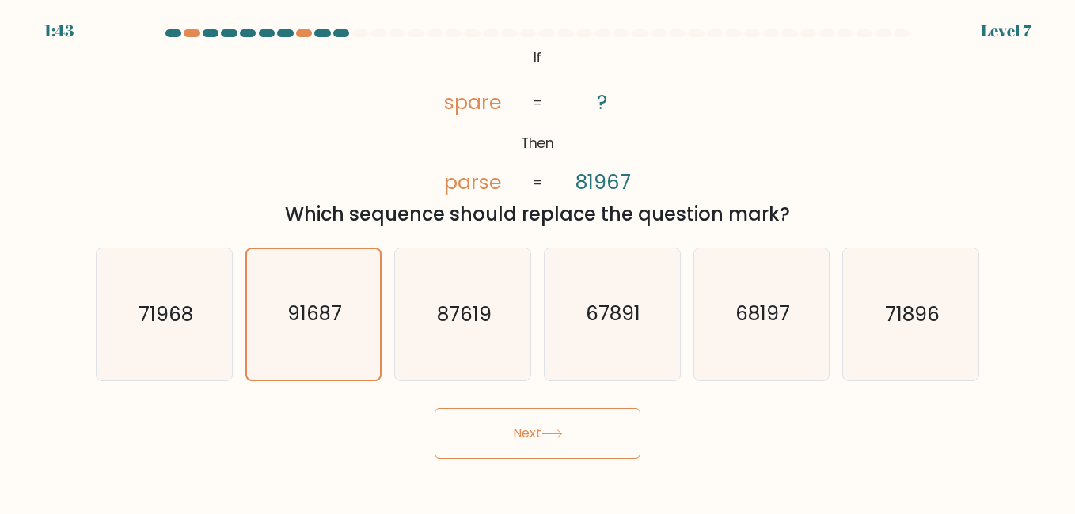
click at [559, 425] on button "Next" at bounding box center [537, 433] width 206 height 51
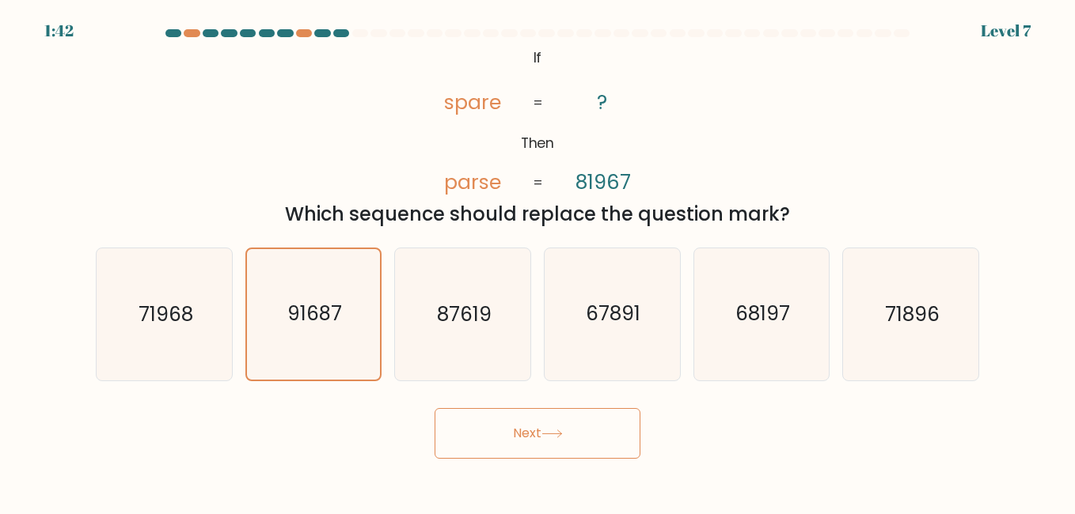
click at [559, 425] on button "Next" at bounding box center [537, 433] width 206 height 51
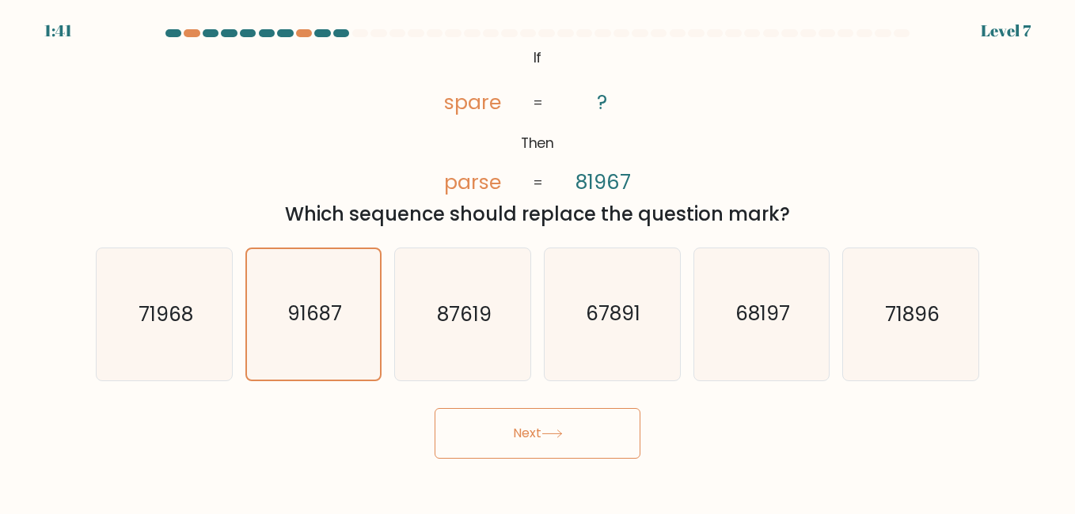
click at [559, 425] on button "Next" at bounding box center [537, 433] width 206 height 51
click at [559, 426] on button "Next" at bounding box center [537, 433] width 206 height 51
click at [559, 422] on button "Next" at bounding box center [537, 433] width 206 height 51
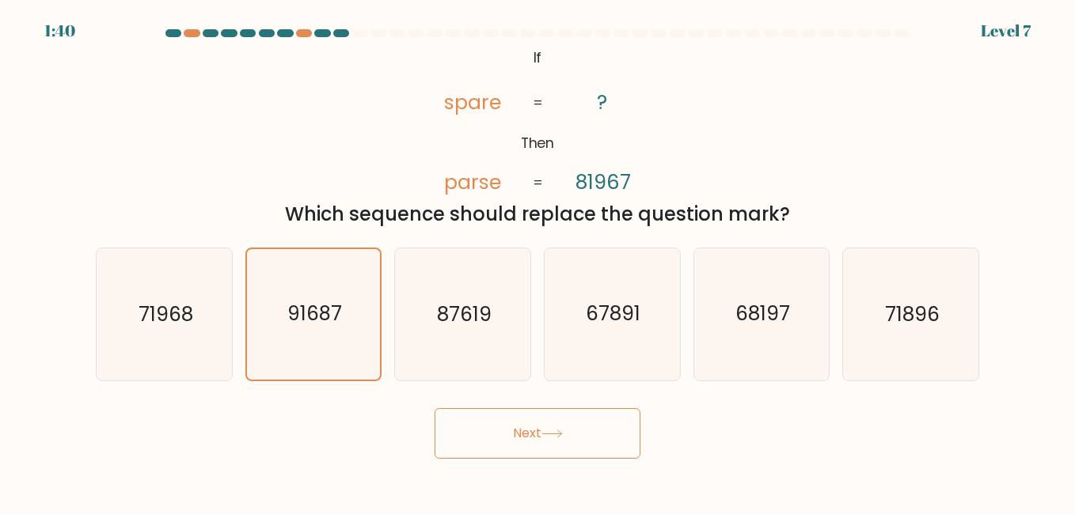
click at [559, 422] on button "Next" at bounding box center [537, 433] width 206 height 51
click at [553, 408] on button "Next" at bounding box center [537, 433] width 206 height 51
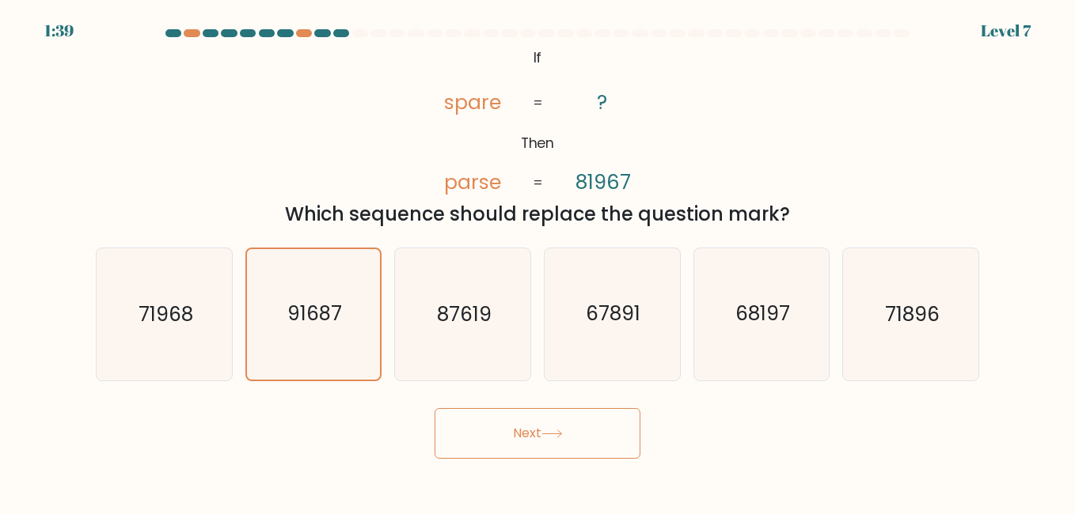
click at [553, 408] on button "Next" at bounding box center [537, 433] width 206 height 51
drag, startPoint x: 546, startPoint y: 429, endPoint x: 537, endPoint y: 458, distance: 30.8
click at [537, 458] on div "Next" at bounding box center [537, 429] width 902 height 59
click at [537, 458] on button "Next" at bounding box center [537, 433] width 206 height 51
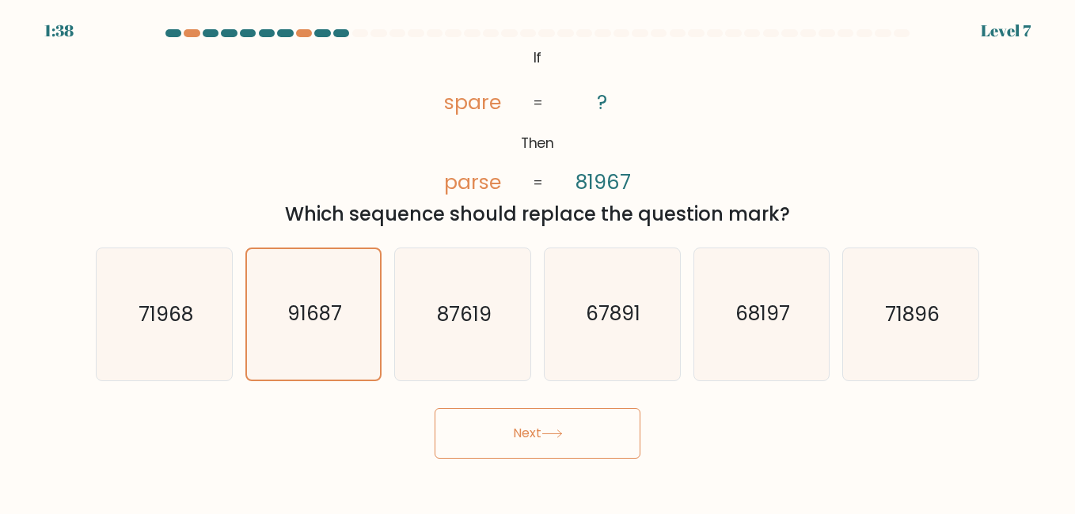
click at [534, 458] on button "Next" at bounding box center [537, 433] width 206 height 51
click at [533, 456] on button "Next" at bounding box center [537, 433] width 206 height 51
drag, startPoint x: 525, startPoint y: 453, endPoint x: 618, endPoint y: 420, distance: 98.1
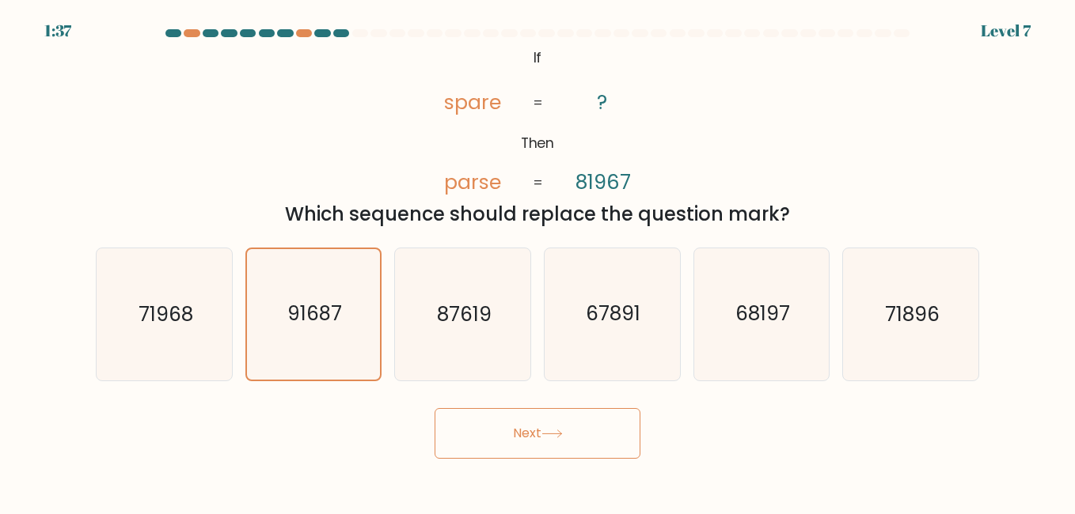
click at [506, 461] on body "1:37 Level 7 If" at bounding box center [537, 257] width 1075 height 514
drag, startPoint x: 586, startPoint y: 434, endPoint x: 560, endPoint y: 442, distance: 26.5
click at [561, 442] on button "Next" at bounding box center [537, 433] width 206 height 51
click at [560, 442] on button "Next" at bounding box center [537, 433] width 206 height 51
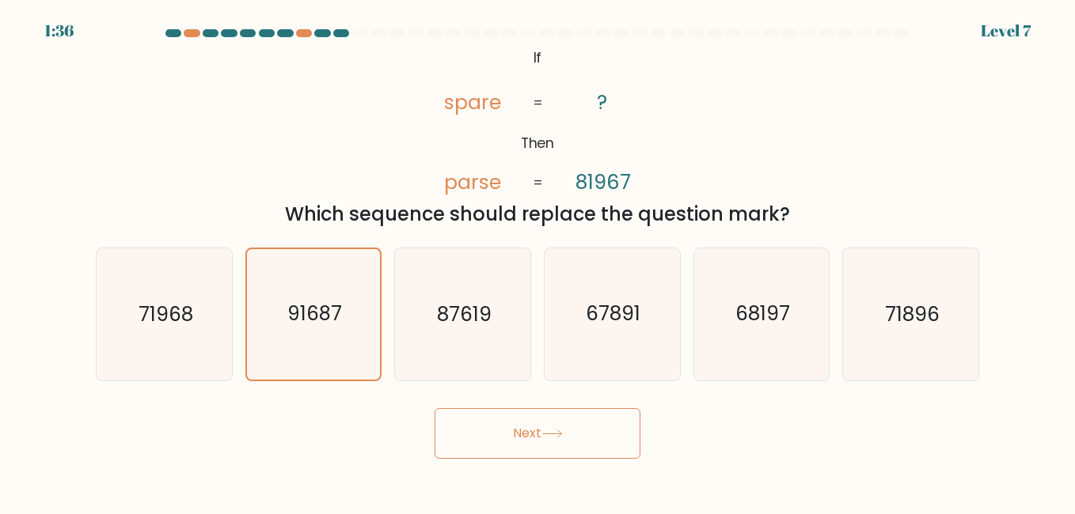
click at [561, 442] on button "Next" at bounding box center [537, 433] width 206 height 51
click at [561, 433] on icon at bounding box center [551, 434] width 21 height 9
drag, startPoint x: 561, startPoint y: 433, endPoint x: 565, endPoint y: 443, distance: 11.0
click at [565, 443] on button "Next" at bounding box center [537, 433] width 206 height 51
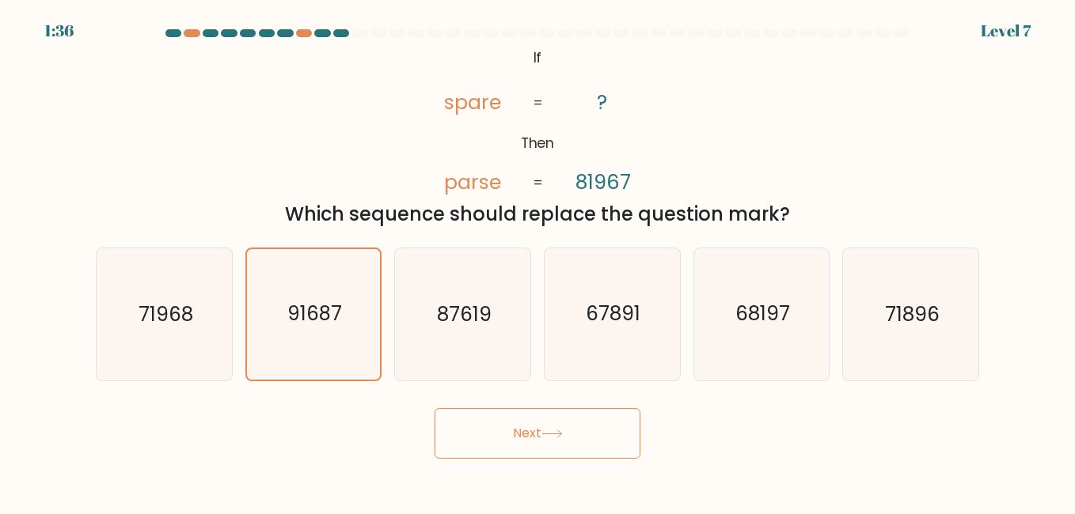
click at [565, 443] on button "Next" at bounding box center [537, 433] width 206 height 51
click at [593, 442] on button "Next" at bounding box center [537, 433] width 206 height 51
click at [597, 436] on button "Next" at bounding box center [537, 433] width 206 height 51
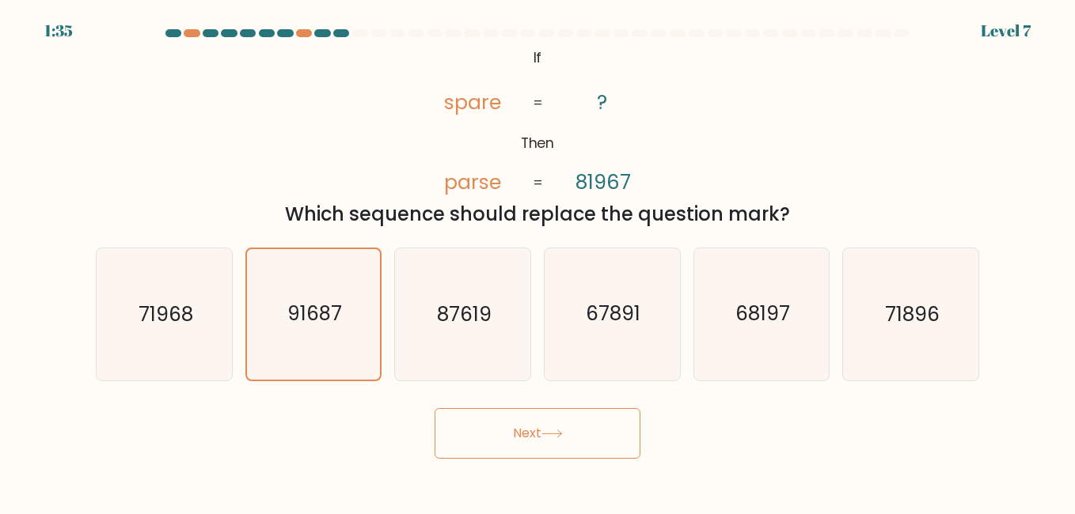
click at [604, 430] on button "Next" at bounding box center [537, 433] width 206 height 51
click at [628, 433] on button "Next" at bounding box center [537, 433] width 206 height 51
click at [641, 427] on div "Next" at bounding box center [537, 429] width 902 height 59
click at [685, 440] on div "Next" at bounding box center [537, 429] width 902 height 59
click at [719, 431] on div "Next" at bounding box center [537, 429] width 902 height 59
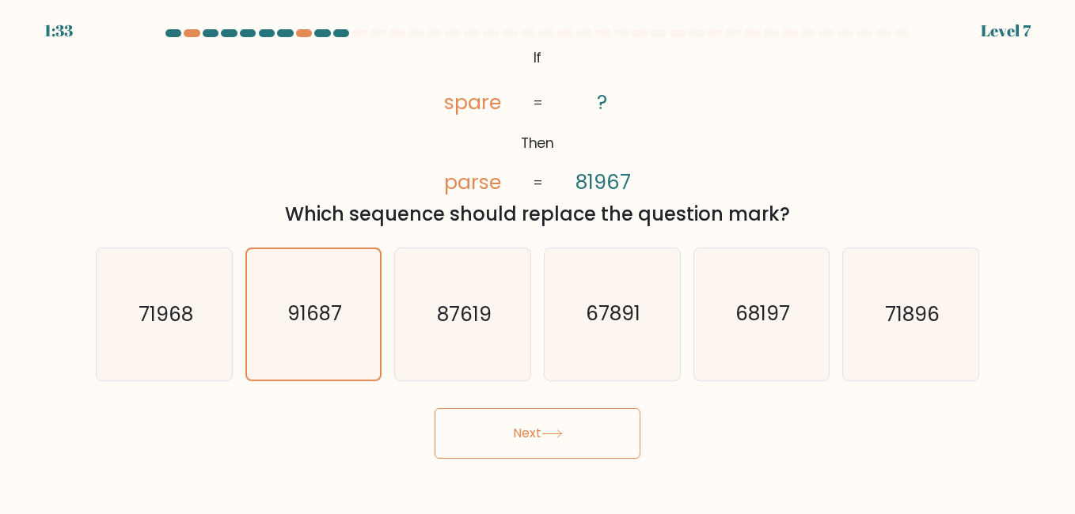
drag, startPoint x: 736, startPoint y: 422, endPoint x: 736, endPoint y: 442, distance: 19.8
click at [736, 442] on div "Next" at bounding box center [537, 429] width 902 height 59
click at [760, 425] on div "Next" at bounding box center [537, 429] width 902 height 59
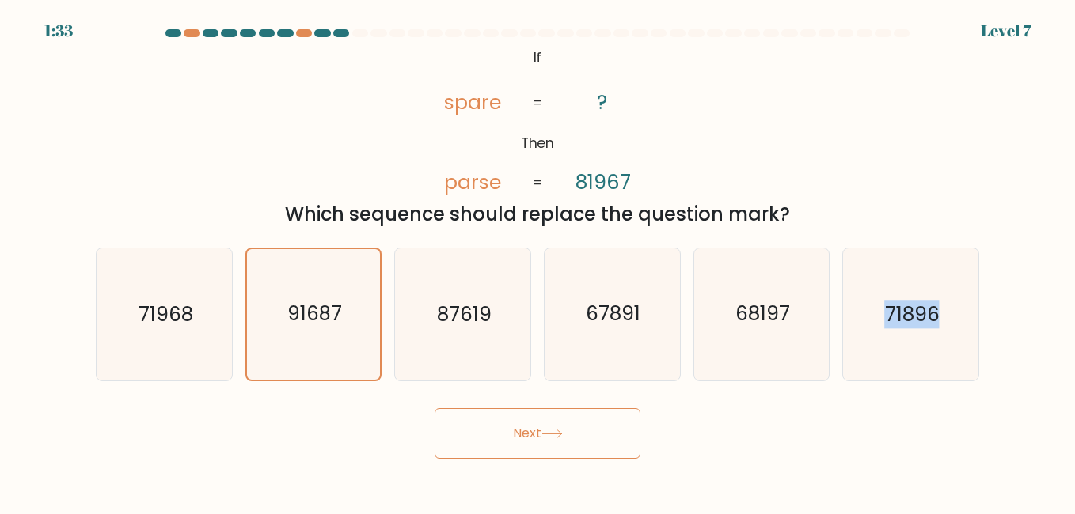
click at [760, 425] on div "Next" at bounding box center [537, 429] width 902 height 59
click at [761, 427] on div "Next" at bounding box center [537, 429] width 902 height 59
click at [567, 426] on button "Next" at bounding box center [537, 433] width 206 height 51
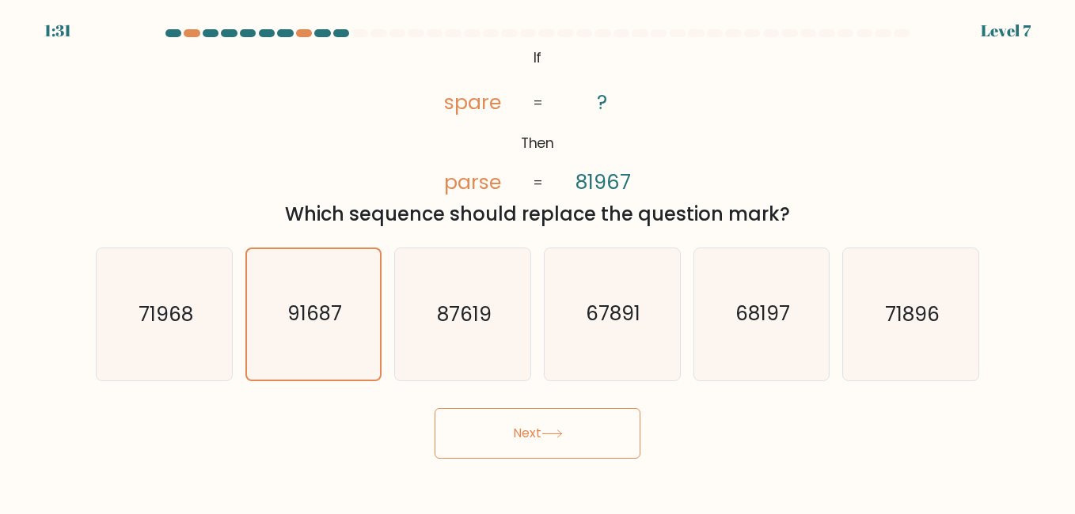
click at [567, 426] on button "Next" at bounding box center [537, 433] width 206 height 51
drag, startPoint x: 571, startPoint y: 440, endPoint x: 596, endPoint y: 434, distance: 25.3
drag, startPoint x: 596, startPoint y: 434, endPoint x: 370, endPoint y: 447, distance: 225.9
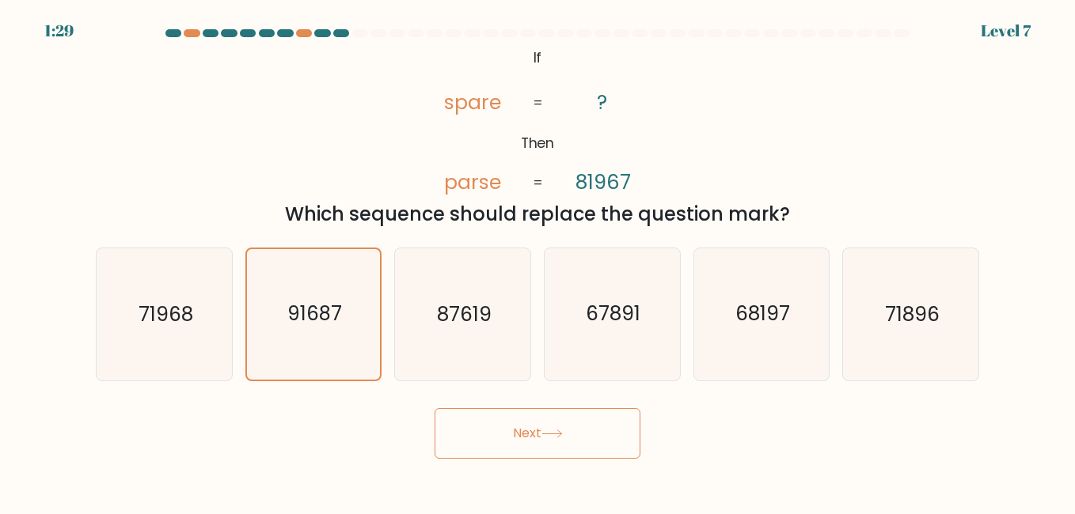
click at [370, 447] on div "Next" at bounding box center [537, 429] width 902 height 59
click at [547, 411] on button "Next" at bounding box center [537, 433] width 206 height 51
click at [533, 446] on button "Next" at bounding box center [537, 433] width 206 height 51
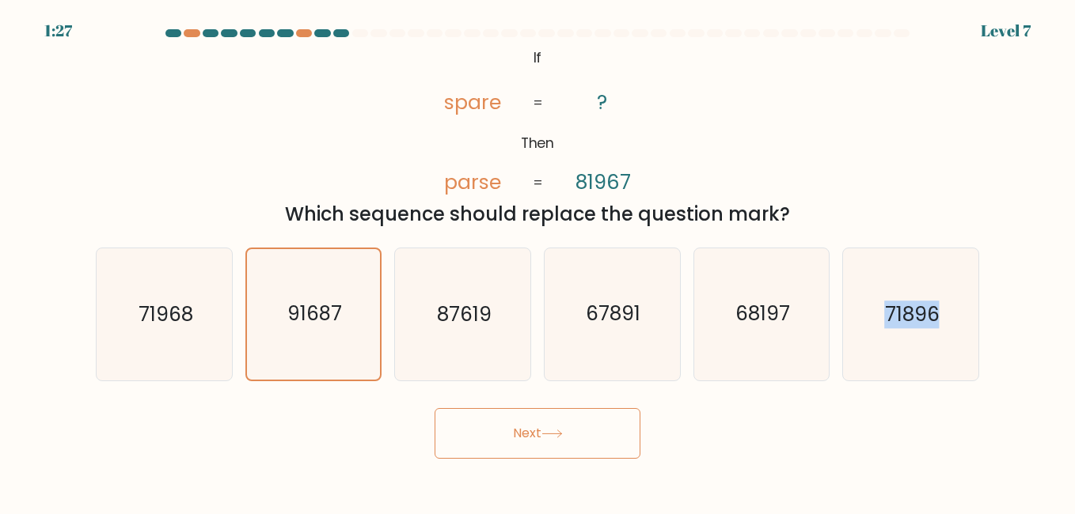
click at [521, 448] on button "Next" at bounding box center [537, 433] width 206 height 51
click at [514, 442] on button "Next" at bounding box center [537, 433] width 206 height 51
click at [511, 444] on button "Next" at bounding box center [537, 433] width 206 height 51
click at [516, 446] on button "Next" at bounding box center [537, 433] width 206 height 51
click at [524, 451] on button "Next" at bounding box center [537, 433] width 206 height 51
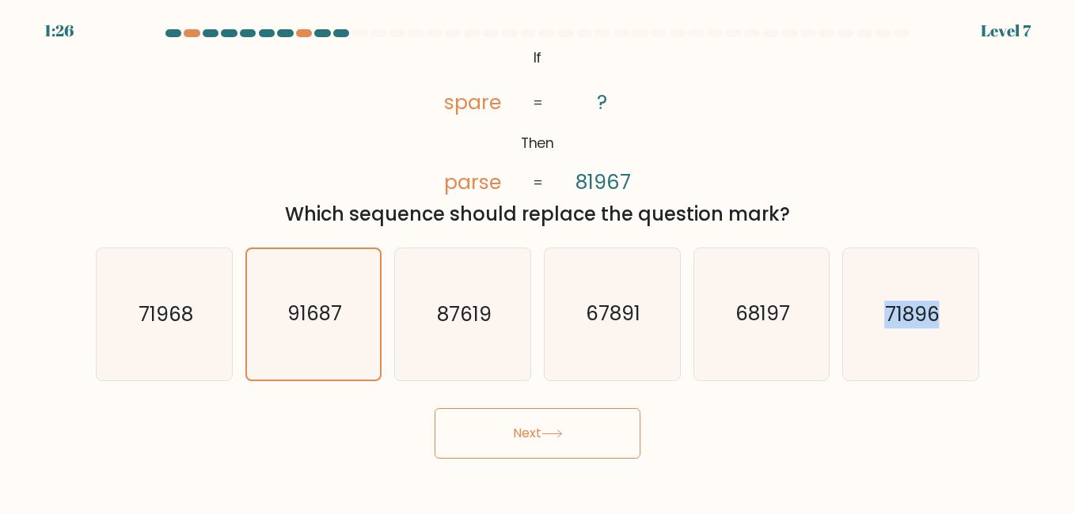
click at [536, 448] on button "Next" at bounding box center [537, 433] width 206 height 51
click at [539, 447] on button "Next" at bounding box center [537, 433] width 206 height 51
click at [541, 440] on button "Next" at bounding box center [537, 433] width 206 height 51
click at [539, 445] on button "Next" at bounding box center [537, 433] width 206 height 51
click at [539, 444] on button "Next" at bounding box center [537, 433] width 206 height 51
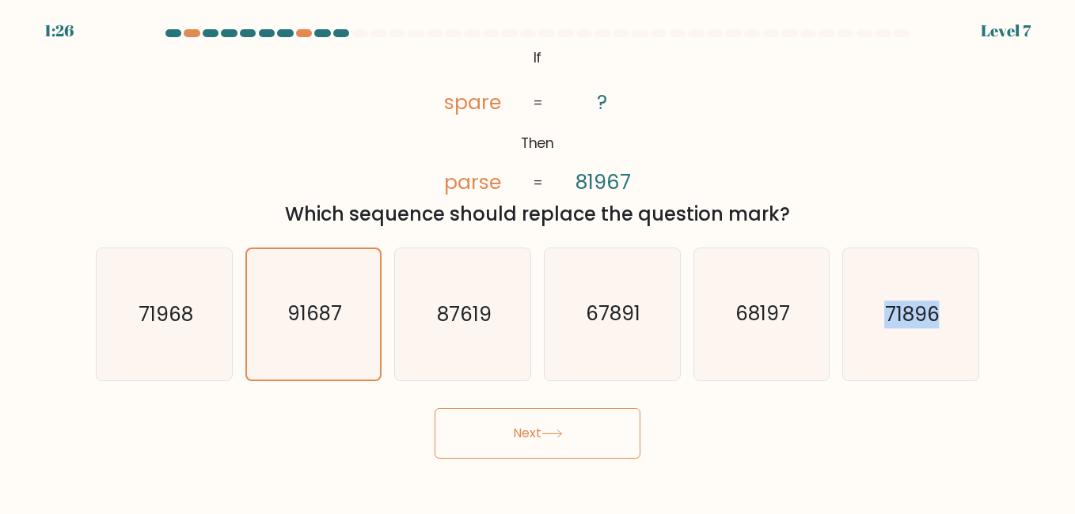
click at [541, 443] on button "Next" at bounding box center [537, 433] width 206 height 51
click at [434, 408] on button "Next" at bounding box center [537, 433] width 206 height 51
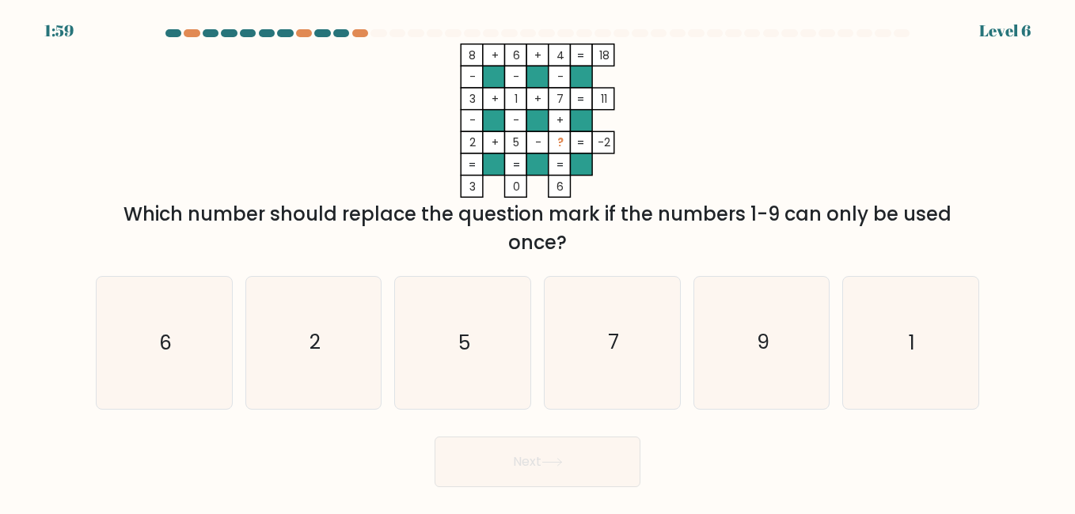
click at [127, 112] on div "8 + 6 + 4 18 - - - 3 + 1 + 7 11 - - + 2 + 5 - ? = -2 = = = = 3 0 6 = Which numb…" at bounding box center [537, 151] width 902 height 214
click at [518, 337] on icon "5" at bounding box center [461, 342] width 131 height 131
click at [537, 261] on input "c. 5" at bounding box center [537, 259] width 1 height 4
radio input "true"
click at [631, 351] on icon "7" at bounding box center [611, 342] width 131 height 131
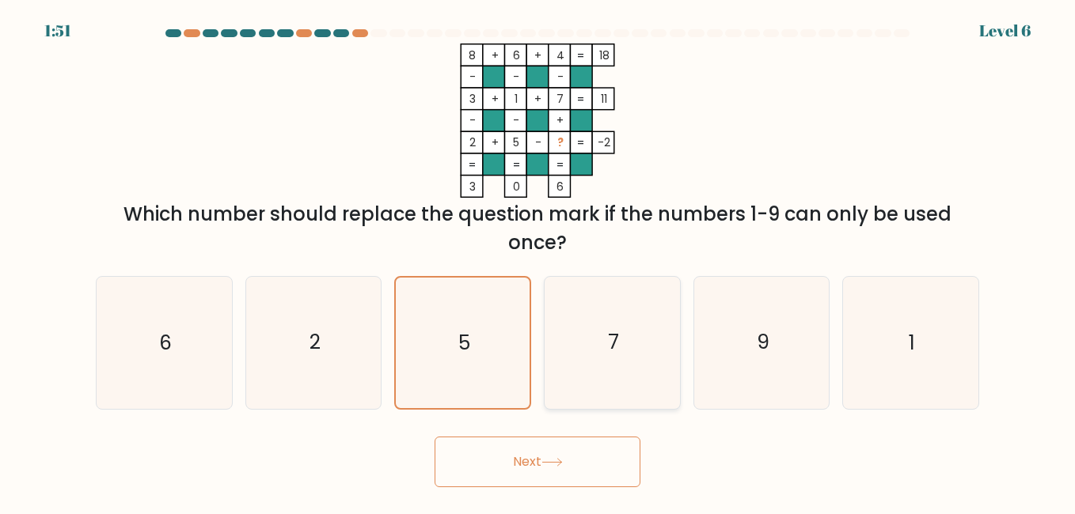
click at [538, 261] on input "d. 7" at bounding box center [537, 259] width 1 height 4
radio input "true"
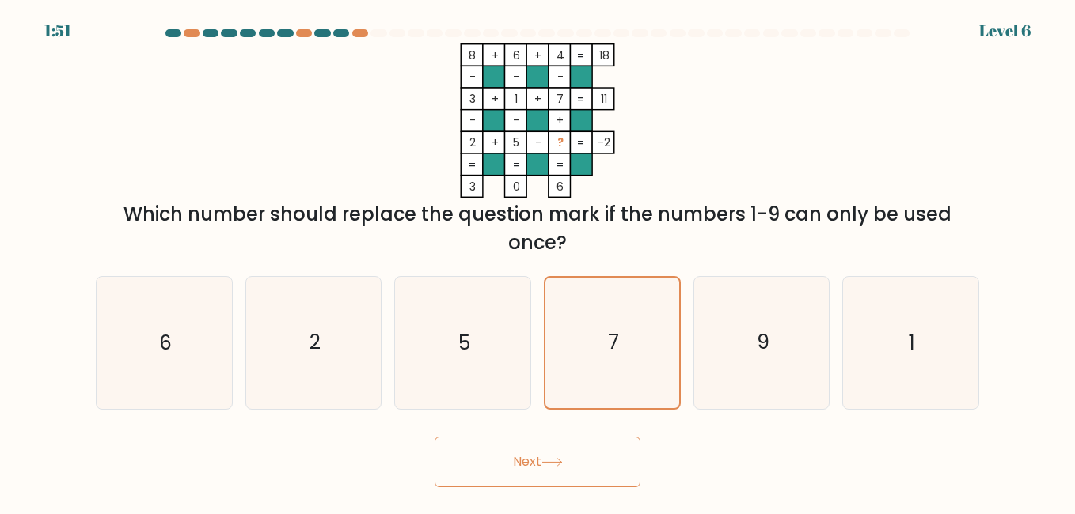
click at [565, 456] on button "Next" at bounding box center [537, 462] width 206 height 51
click at [567, 458] on button "Next" at bounding box center [537, 462] width 206 height 51
click at [569, 458] on button "Next" at bounding box center [537, 462] width 206 height 51
click at [567, 457] on button "Next" at bounding box center [537, 462] width 206 height 51
click at [683, 352] on div "d. 7" at bounding box center [612, 342] width 150 height 133
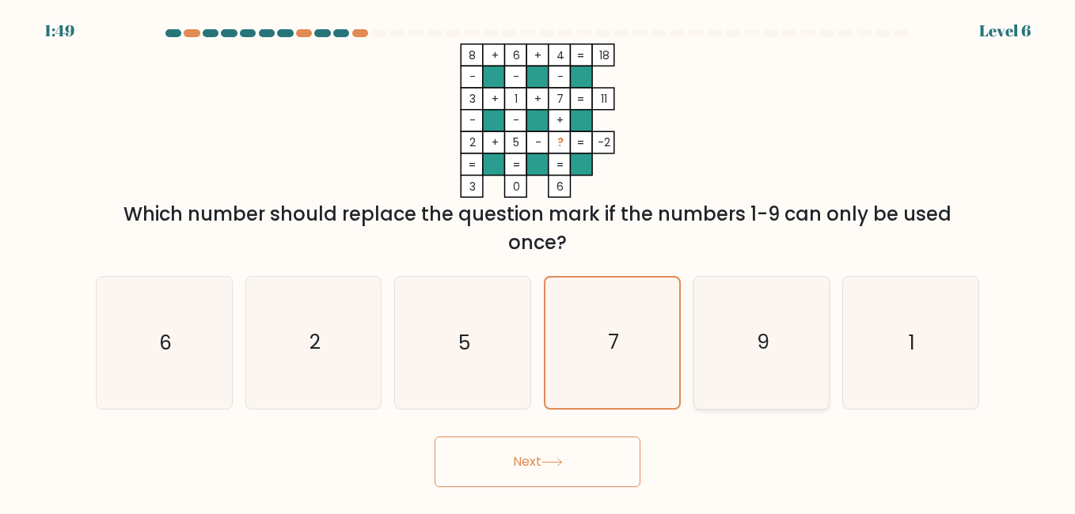
click at [740, 363] on icon "9" at bounding box center [761, 342] width 131 height 131
click at [538, 261] on input "e. 9" at bounding box center [537, 259] width 1 height 4
radio input "true"
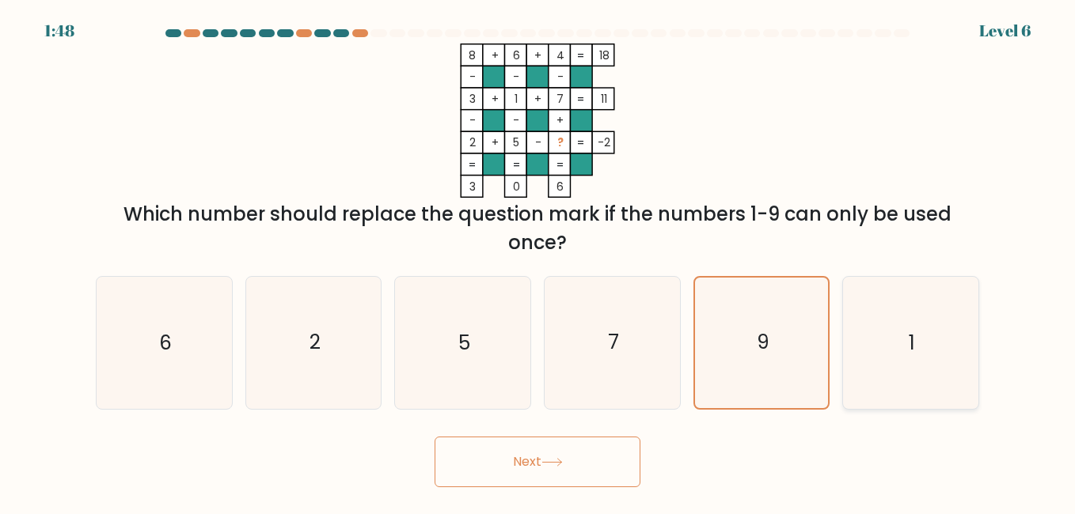
click at [848, 319] on icon "1" at bounding box center [909, 342] width 131 height 131
click at [538, 261] on input "f. 1" at bounding box center [537, 259] width 1 height 4
radio input "true"
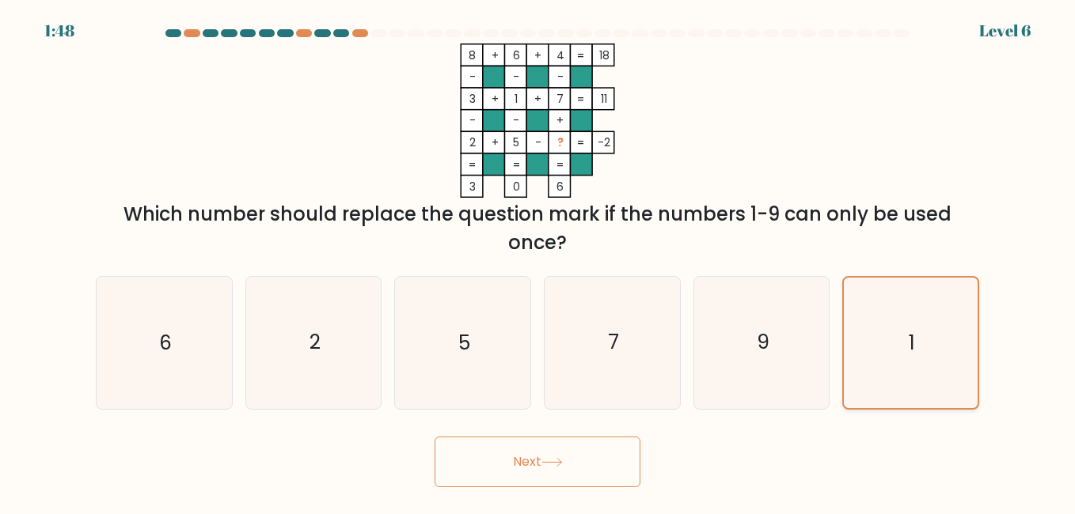
click at [855, 338] on icon "1" at bounding box center [910, 343] width 130 height 130
click at [538, 261] on input "f. 1" at bounding box center [537, 259] width 1 height 4
click at [642, 400] on icon "7" at bounding box center [611, 342] width 131 height 131
click at [538, 261] on input "d. 7" at bounding box center [537, 259] width 1 height 4
radio input "true"
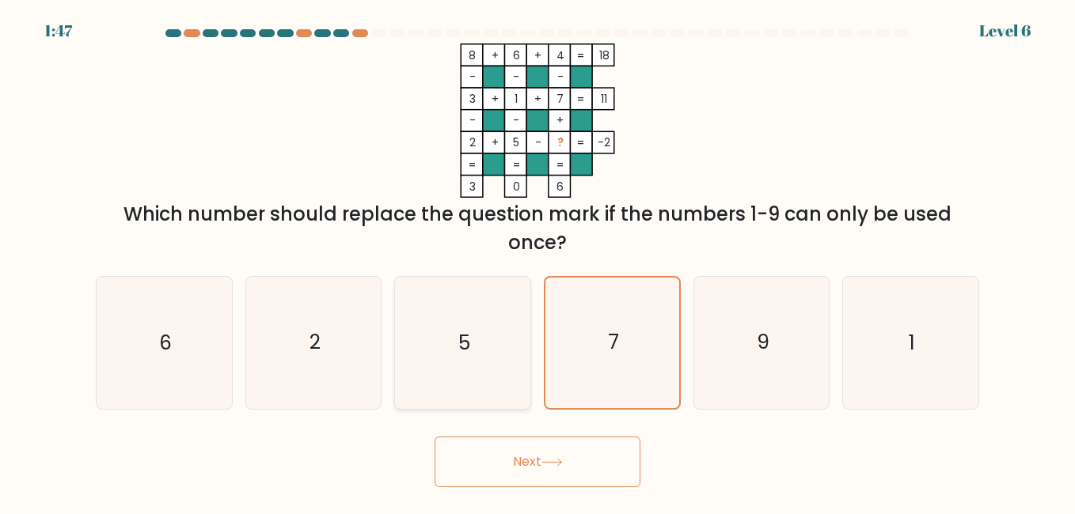
click at [459, 363] on icon "5" at bounding box center [461, 342] width 131 height 131
click at [537, 261] on input "c. 5" at bounding box center [537, 259] width 1 height 4
radio input "true"
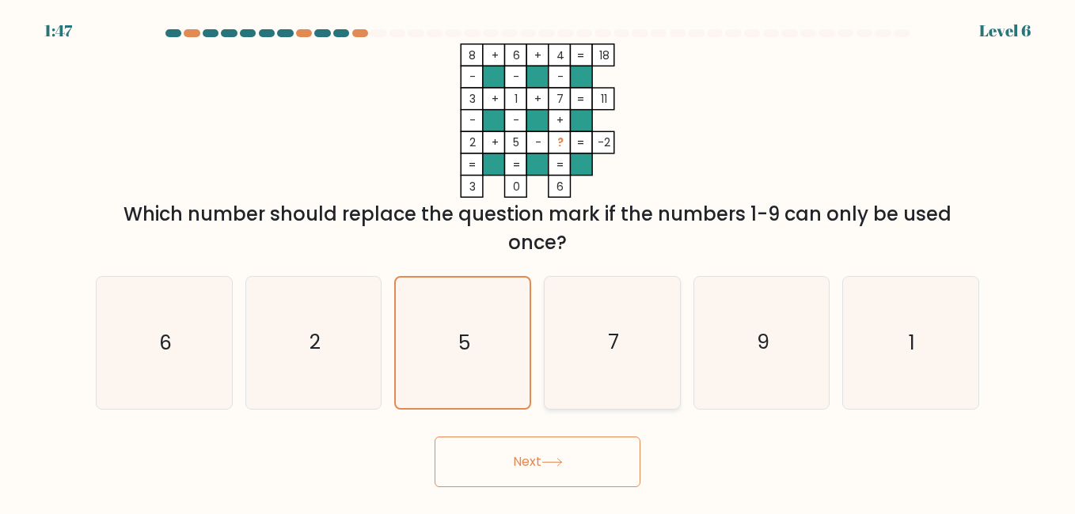
drag, startPoint x: 522, startPoint y: 471, endPoint x: 628, endPoint y: 400, distance: 127.7
click at [514, 446] on button "Next" at bounding box center [537, 462] width 206 height 51
click at [632, 400] on icon "7" at bounding box center [611, 342] width 131 height 131
click at [538, 261] on input "d. 7" at bounding box center [537, 259] width 1 height 4
radio input "true"
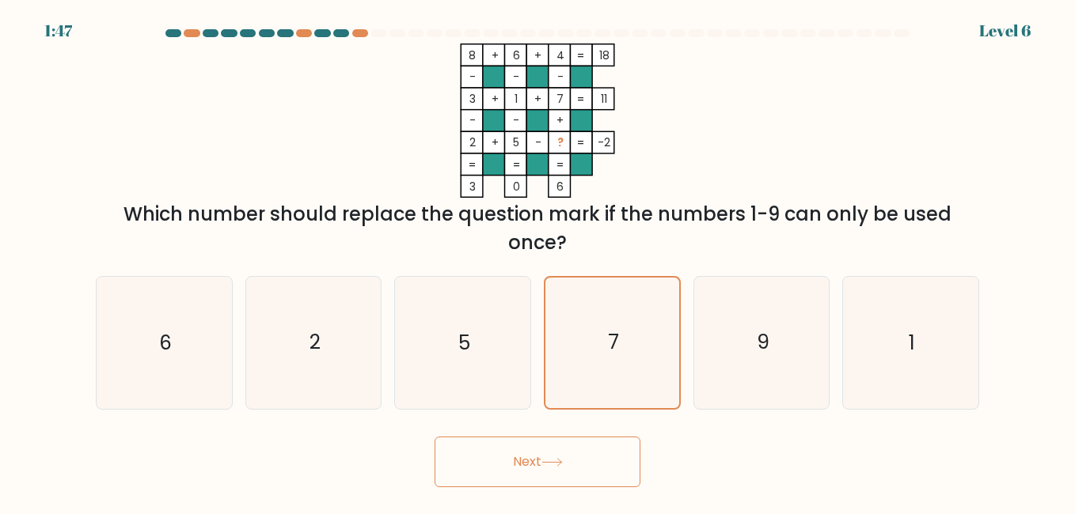
drag, startPoint x: 627, startPoint y: 373, endPoint x: 547, endPoint y: 472, distance: 127.2
click at [628, 390] on icon "7" at bounding box center [612, 343] width 130 height 130
click at [538, 261] on input "d. 7" at bounding box center [537, 259] width 1 height 4
drag, startPoint x: 547, startPoint y: 472, endPoint x: 546, endPoint y: 455, distance: 16.6
click at [546, 461] on button "Next" at bounding box center [537, 462] width 206 height 51
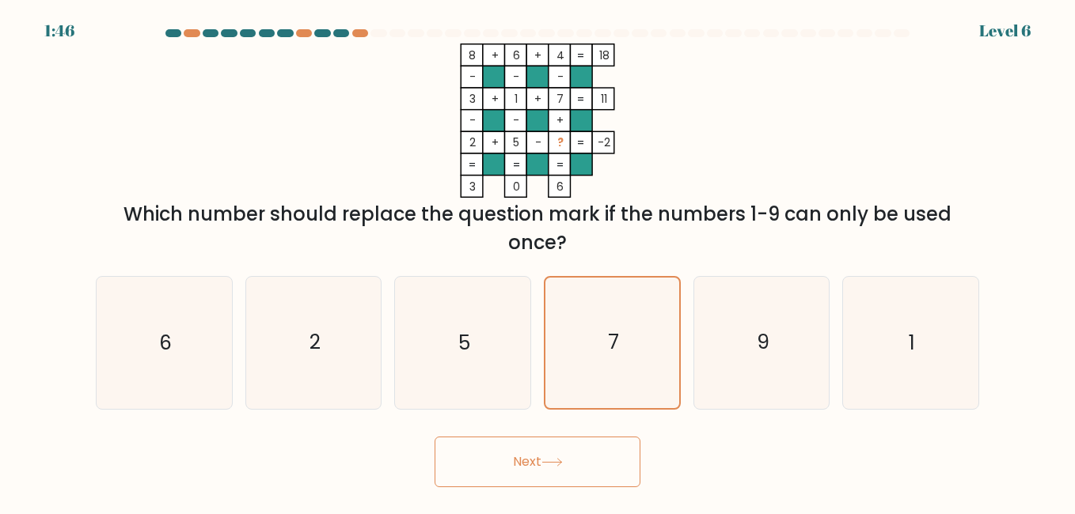
click at [546, 455] on button "Next" at bounding box center [537, 462] width 206 height 51
click at [548, 455] on button "Next" at bounding box center [537, 462] width 206 height 51
click at [548, 454] on button "Next" at bounding box center [537, 462] width 206 height 51
click at [549, 454] on button "Next" at bounding box center [537, 462] width 206 height 51
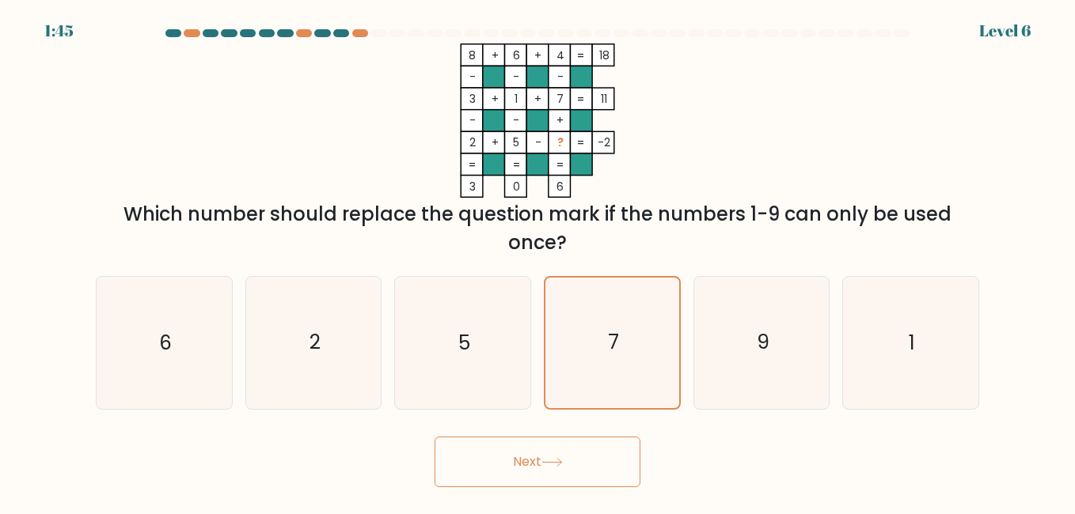
click at [549, 454] on button "Next" at bounding box center [537, 462] width 206 height 51
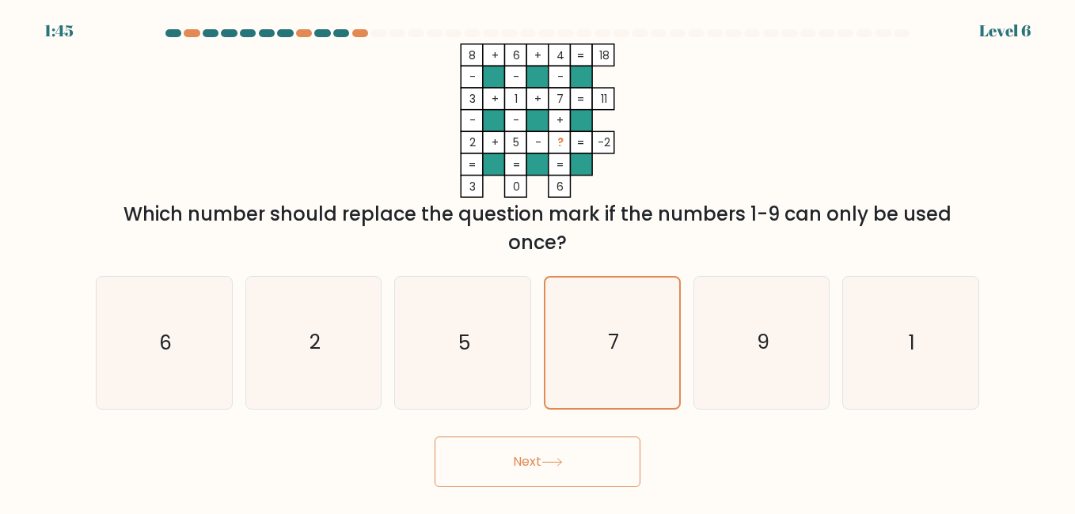
click at [549, 454] on button "Next" at bounding box center [537, 462] width 206 height 51
click at [434, 437] on button "Next" at bounding box center [537, 462] width 206 height 51
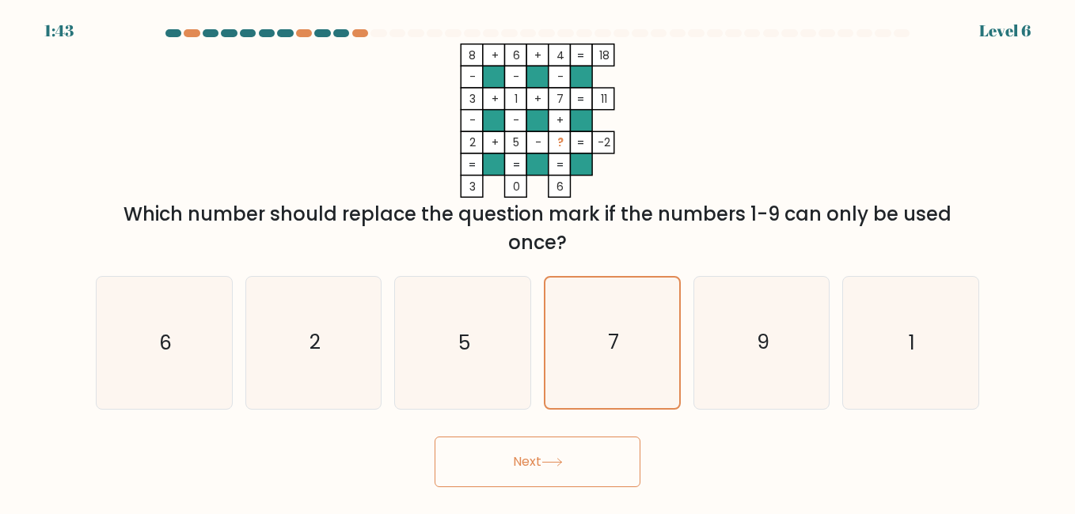
click at [434, 437] on button "Next" at bounding box center [537, 462] width 206 height 51
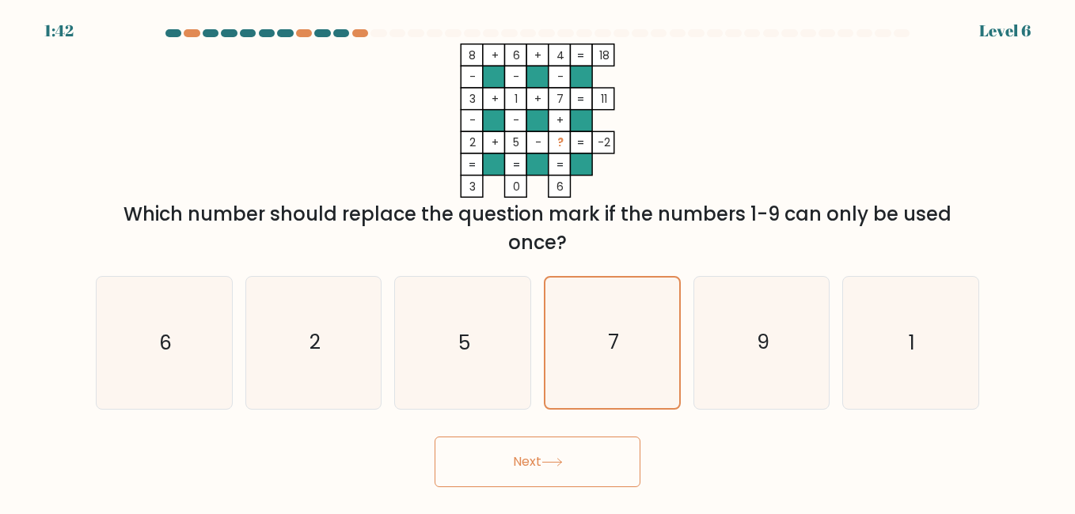
click at [434, 437] on button "Next" at bounding box center [537, 462] width 206 height 51
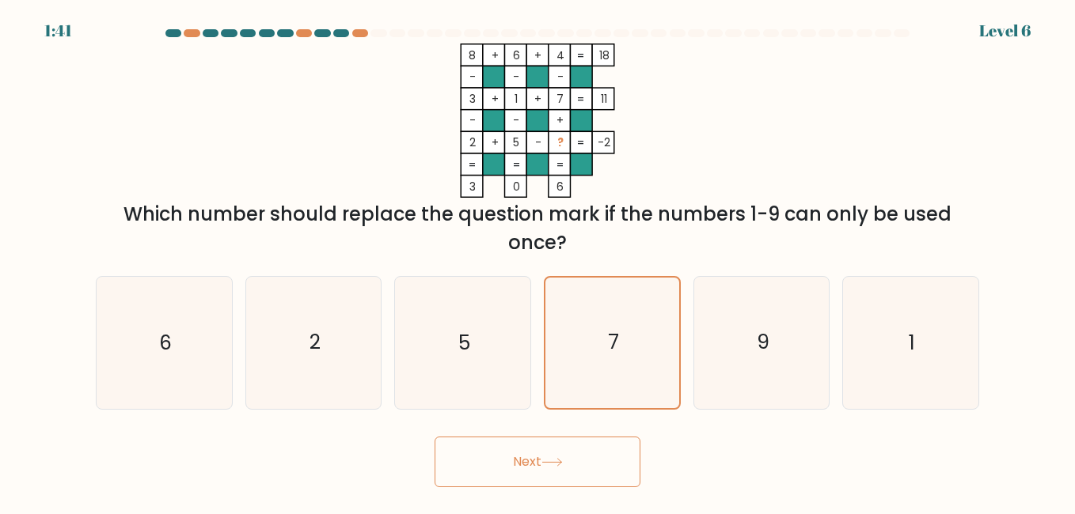
click at [434, 437] on button "Next" at bounding box center [537, 462] width 206 height 51
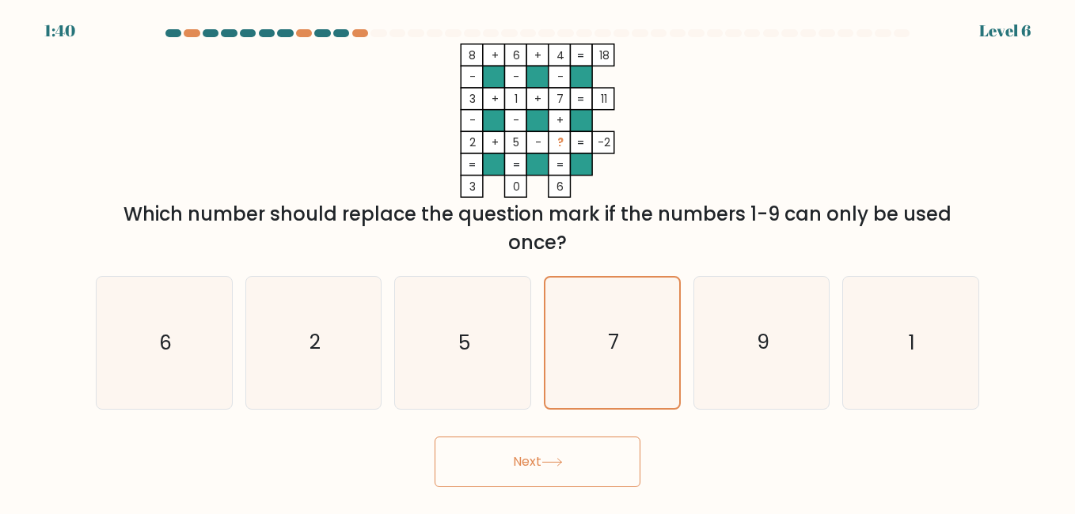
click at [434, 437] on button "Next" at bounding box center [537, 462] width 206 height 51
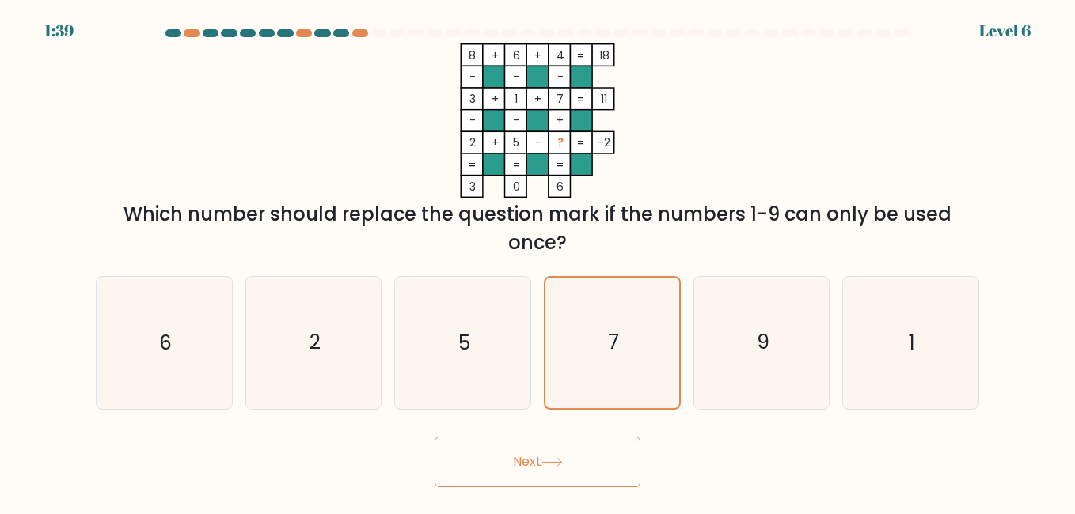
click at [434, 437] on button "Next" at bounding box center [537, 462] width 206 height 51
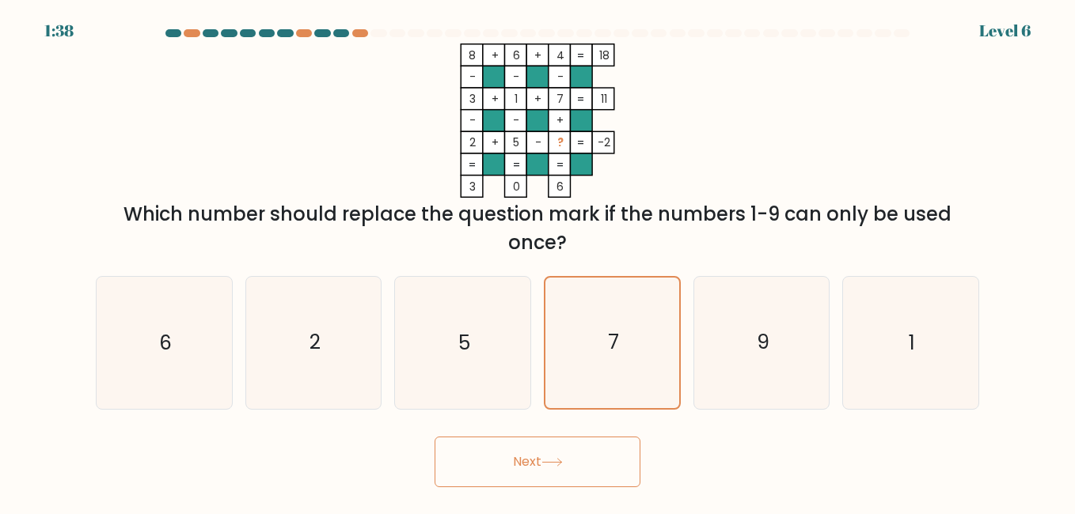
click at [434, 437] on button "Next" at bounding box center [537, 462] width 206 height 51
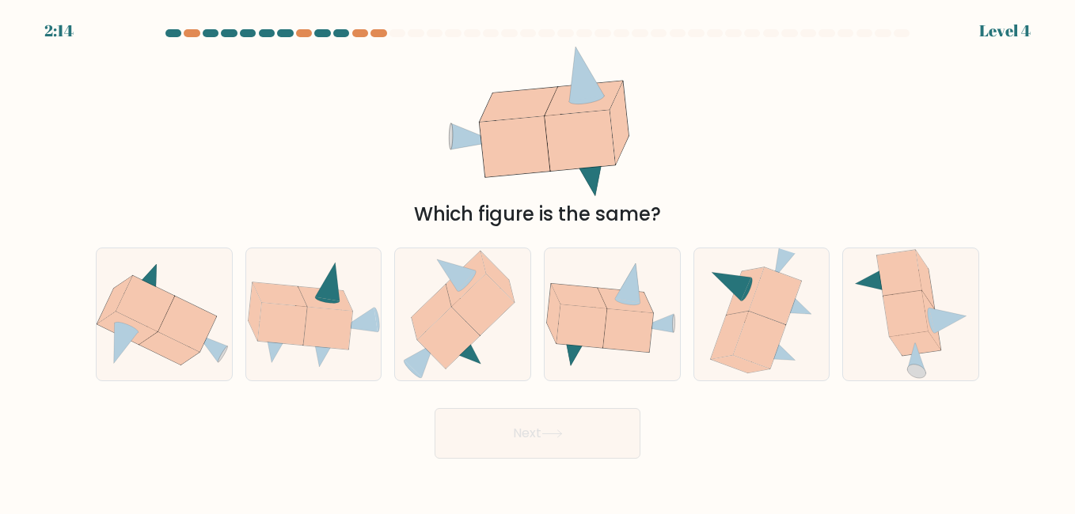
drag, startPoint x: 609, startPoint y: 294, endPoint x: 688, endPoint y: 326, distance: 84.5
click at [610, 294] on icon at bounding box center [624, 301] width 55 height 25
click at [538, 261] on input "d." at bounding box center [537, 259] width 1 height 4
radio input "true"
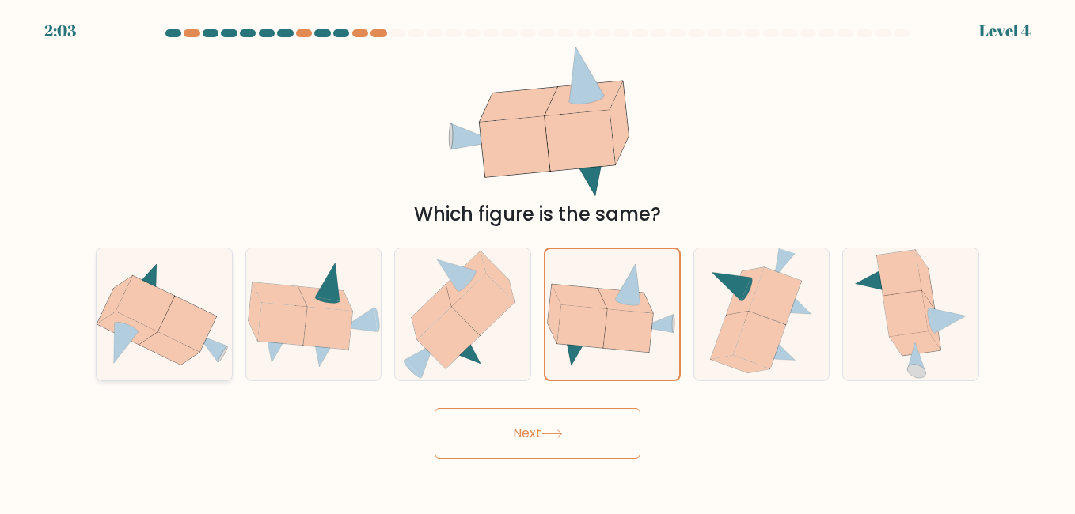
click at [164, 317] on icon at bounding box center [145, 303] width 59 height 56
click at [537, 261] on input "a." at bounding box center [537, 259] width 1 height 4
radio input "true"
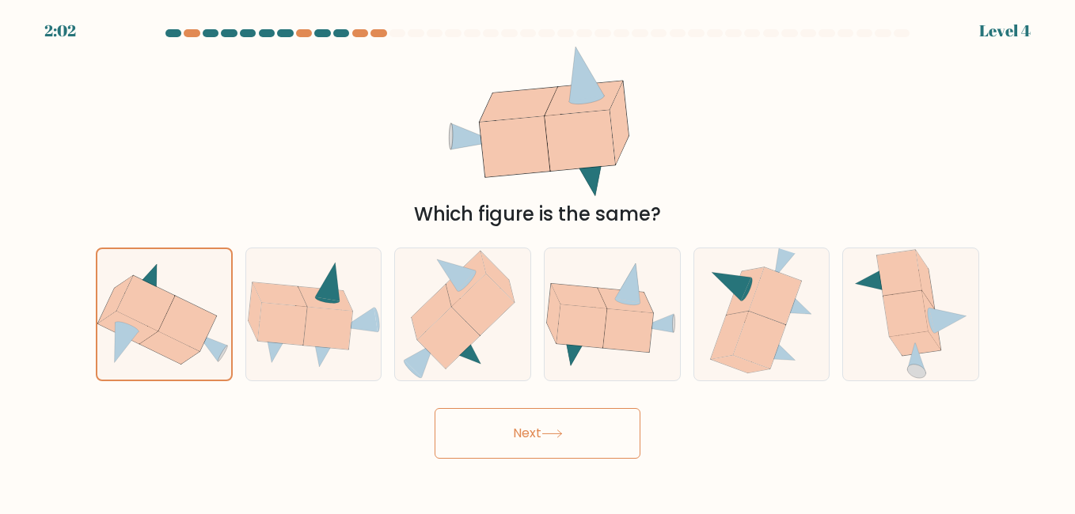
click at [516, 403] on div "Next" at bounding box center [537, 429] width 902 height 59
click at [522, 412] on button "Next" at bounding box center [537, 433] width 206 height 51
click at [530, 436] on button "Next" at bounding box center [537, 433] width 206 height 51
click at [533, 433] on button "Next" at bounding box center [537, 433] width 206 height 51
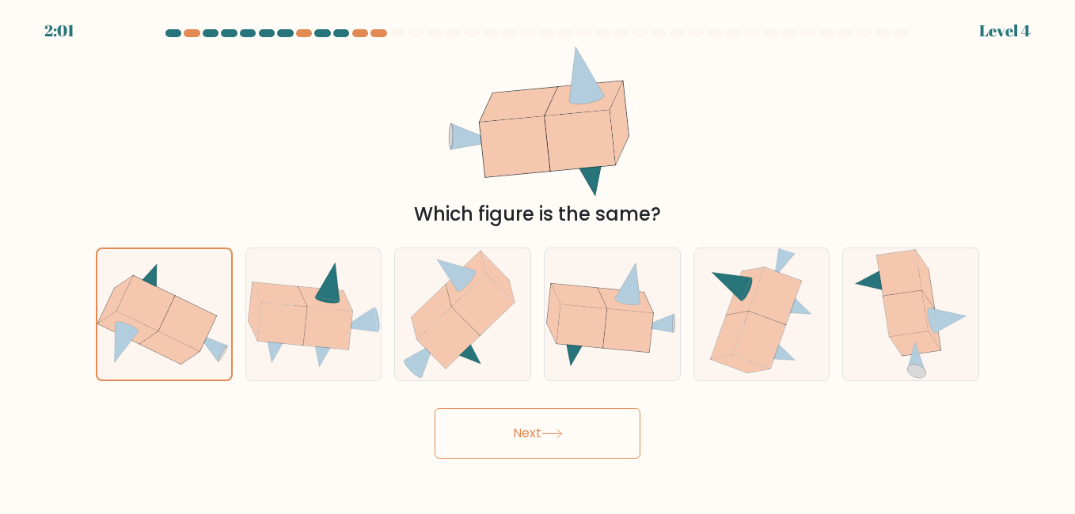
click at [533, 433] on button "Next" at bounding box center [537, 433] width 206 height 51
click at [434, 408] on button "Next" at bounding box center [537, 433] width 206 height 51
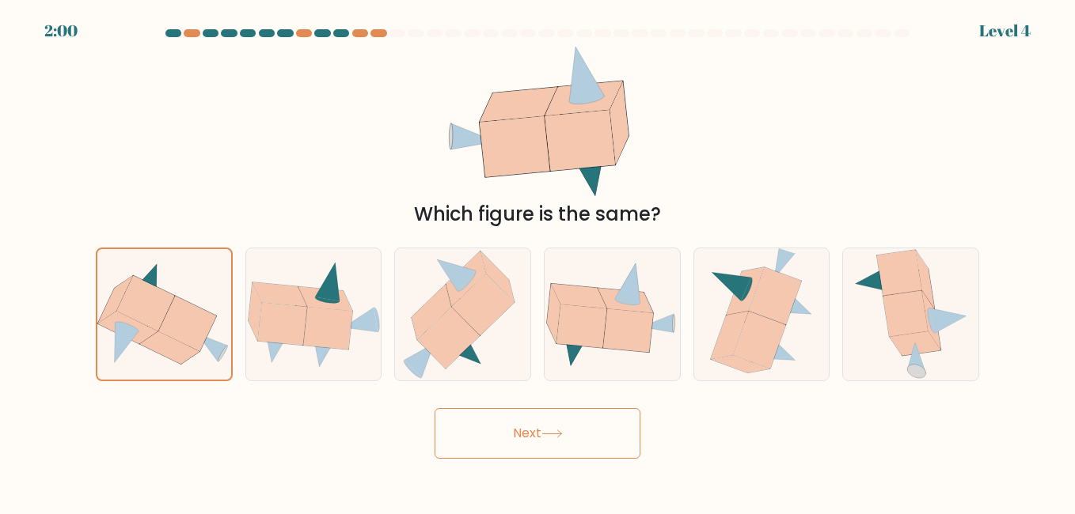
click at [434, 408] on button "Next" at bounding box center [537, 433] width 206 height 51
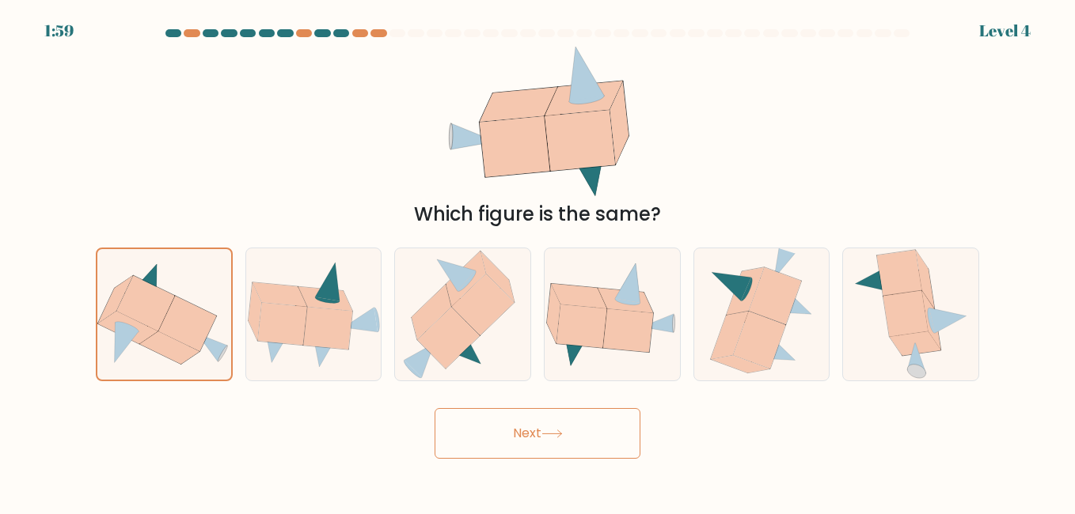
click at [434, 408] on button "Next" at bounding box center [537, 433] width 206 height 51
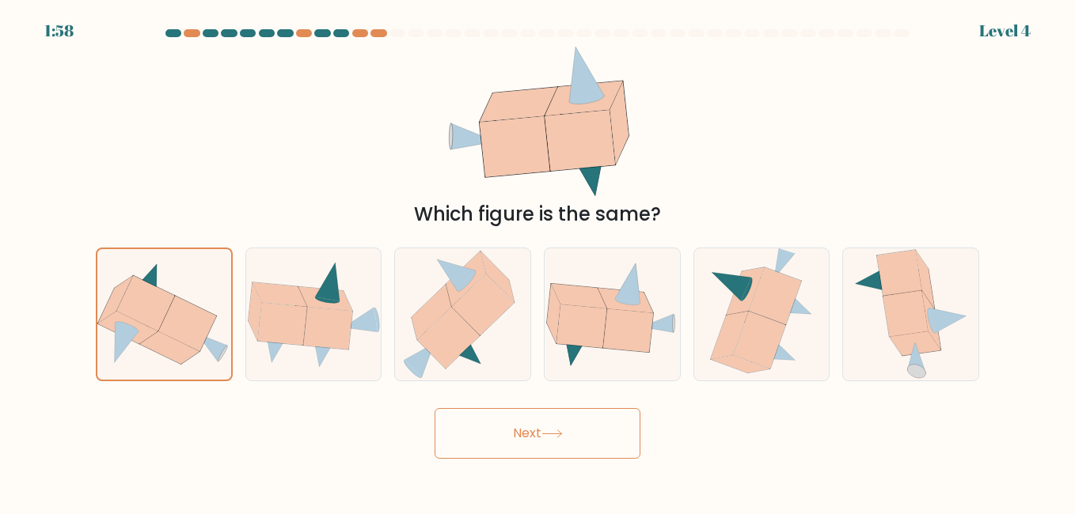
click at [434, 408] on button "Next" at bounding box center [537, 433] width 206 height 51
click at [533, 433] on button "Next" at bounding box center [537, 433] width 206 height 51
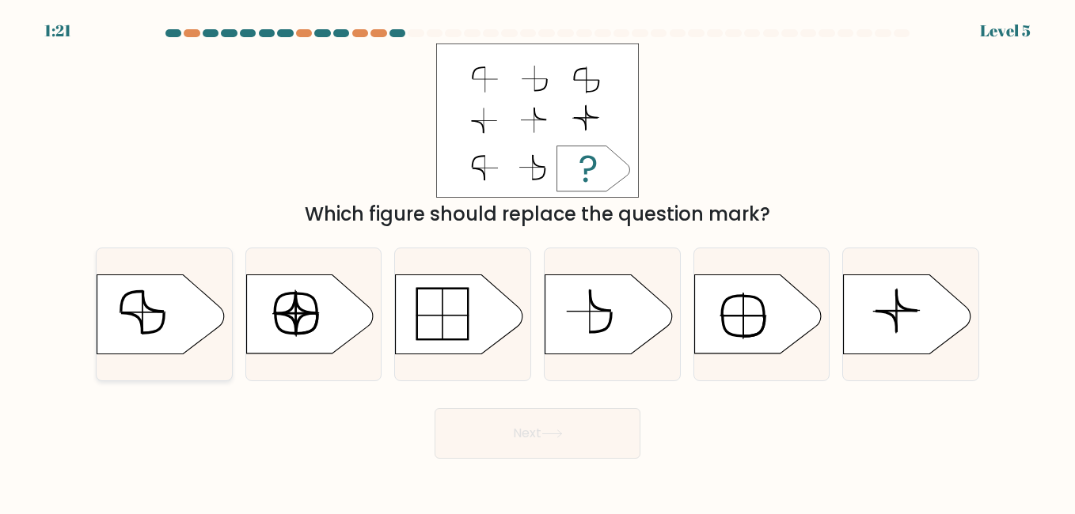
click at [194, 334] on icon at bounding box center [160, 314] width 127 height 79
click at [537, 261] on input "a." at bounding box center [537, 259] width 1 height 4
radio input "true"
click at [545, 447] on button "Next" at bounding box center [537, 433] width 206 height 51
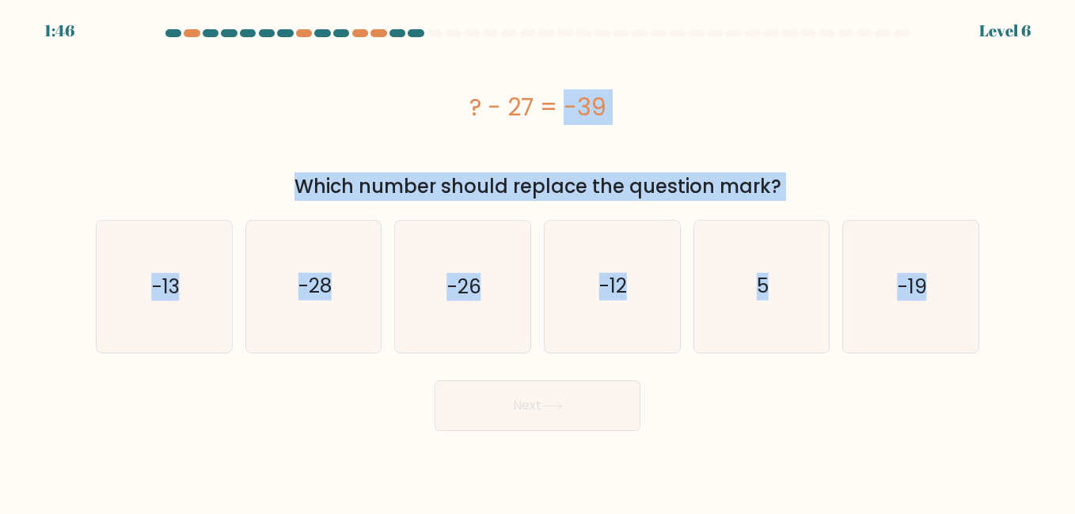
drag, startPoint x: 363, startPoint y: 90, endPoint x: 1077, endPoint y: 347, distance: 758.5
click at [1074, 347] on html "1:46 Level 6" at bounding box center [537, 257] width 1075 height 514
copy form "? - 27 = -39 Which number should replace the question mark? a. -13 b. -28 c. -2…"
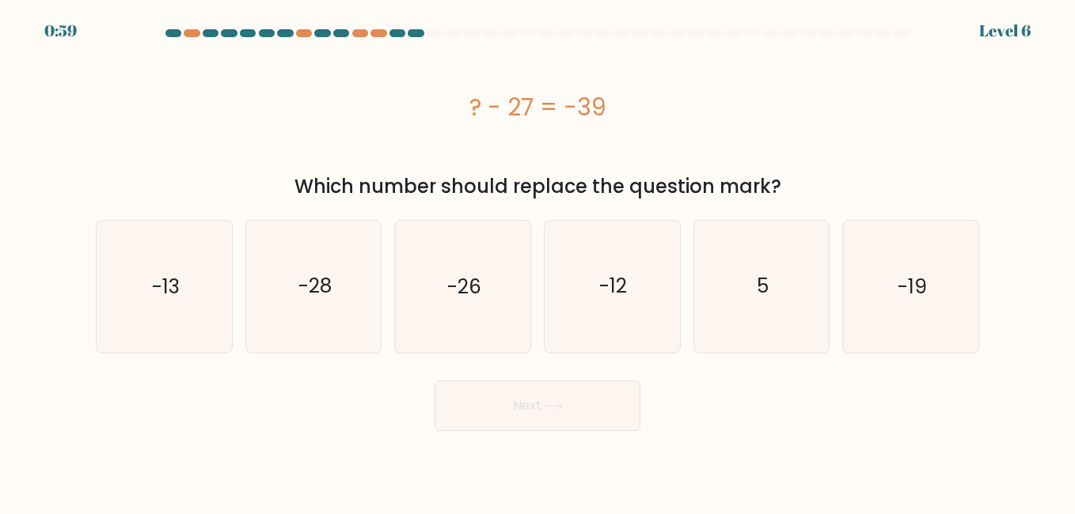
click at [383, 440] on body "0:59 Level 6 a." at bounding box center [537, 257] width 1075 height 514
click at [568, 312] on icon "-12" at bounding box center [611, 286] width 131 height 131
click at [538, 261] on input "d. -12" at bounding box center [537, 259] width 1 height 4
radio input "true"
click at [568, 404] on button "Next" at bounding box center [537, 406] width 206 height 51
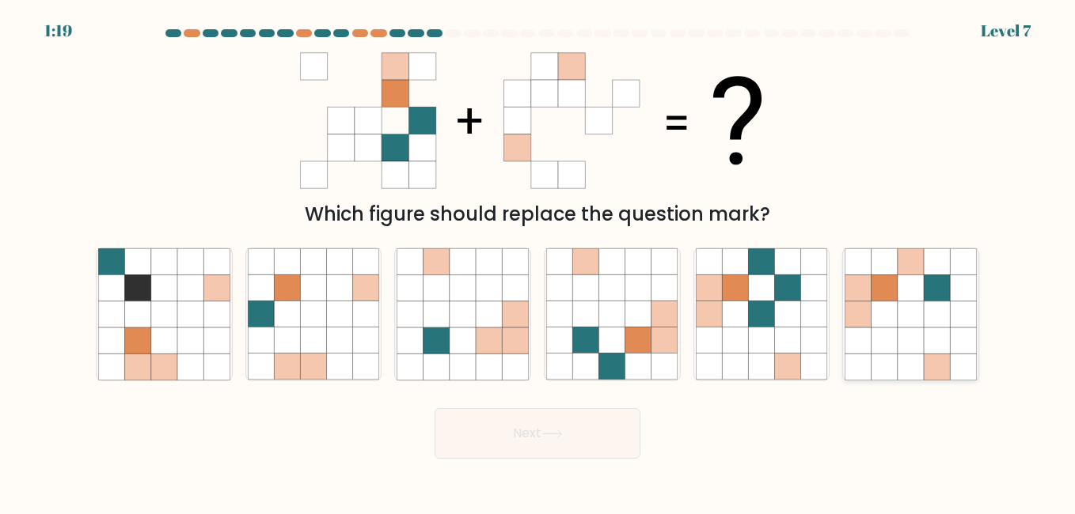
click at [904, 316] on icon at bounding box center [910, 315] width 26 height 26
click at [538, 261] on input "f." at bounding box center [537, 259] width 1 height 4
radio input "true"
click at [546, 450] on button "Next" at bounding box center [537, 433] width 206 height 51
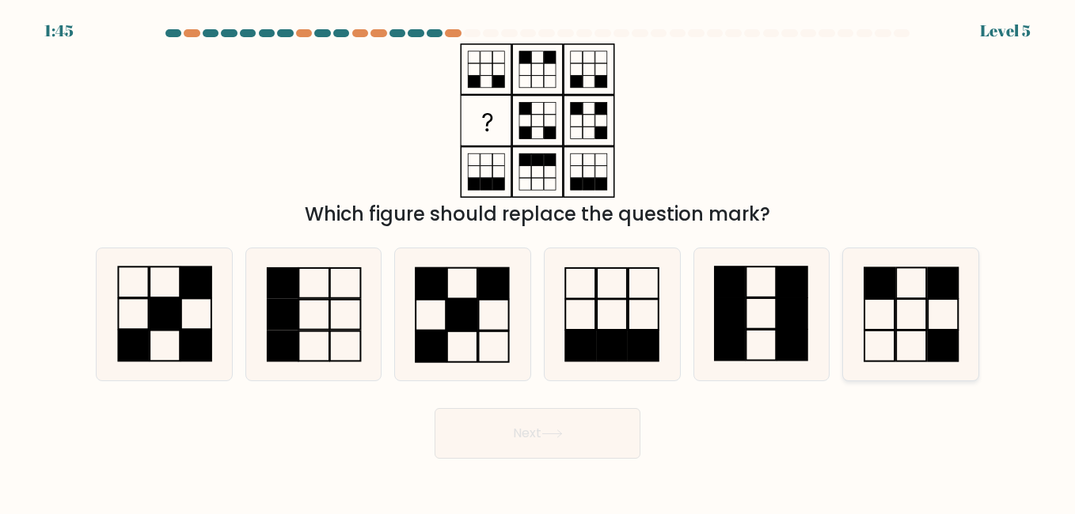
click at [881, 302] on icon at bounding box center [909, 313] width 131 height 131
click at [538, 261] on input "f." at bounding box center [537, 259] width 1 height 4
radio input "true"
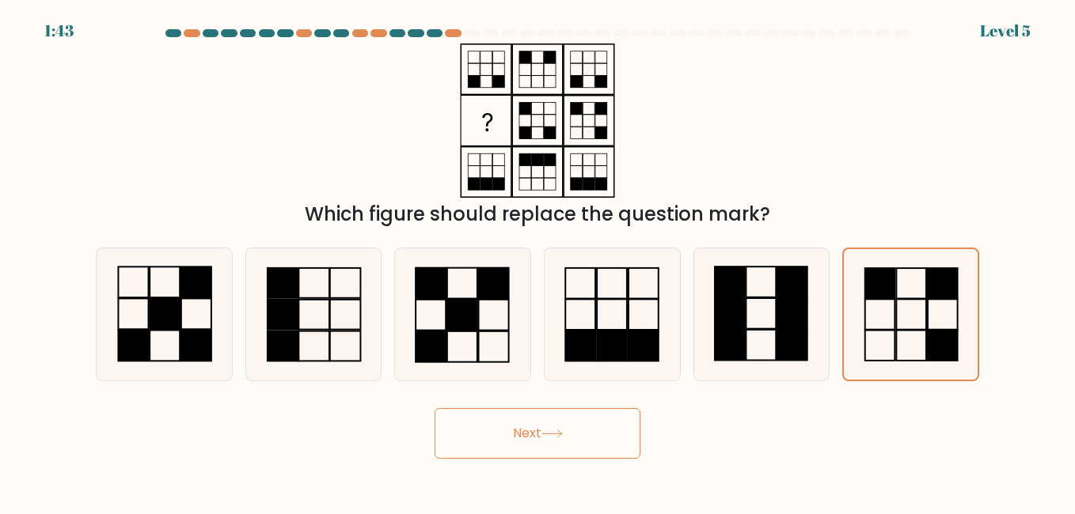
click at [566, 427] on button "Next" at bounding box center [537, 433] width 206 height 51
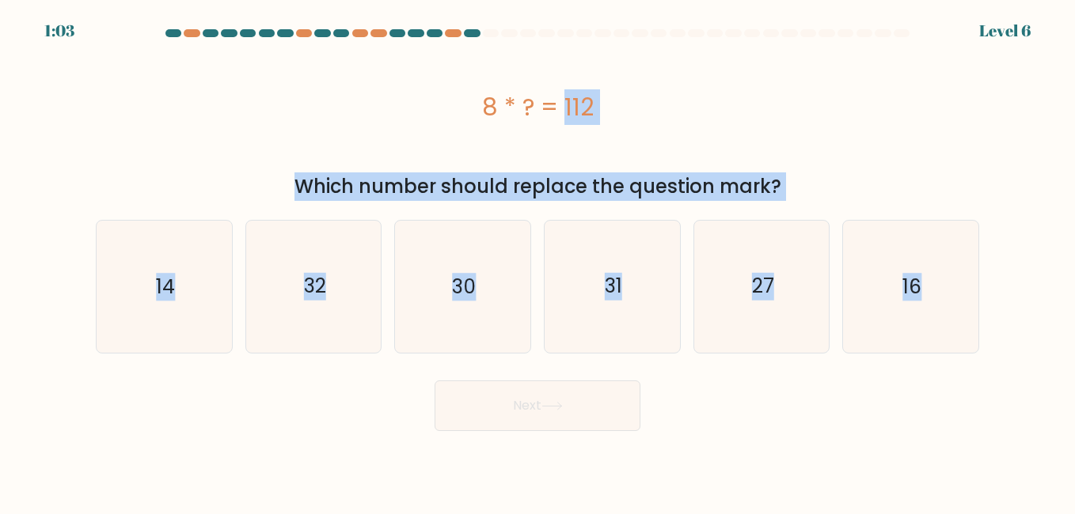
drag, startPoint x: 444, startPoint y: 102, endPoint x: 1031, endPoint y: 294, distance: 617.9
click at [1031, 294] on form "a." at bounding box center [537, 230] width 1075 height 402
copy form "8 * ? = 112 Which number should replace the question mark? a. 14 b. 32 c. 30 d.…"
click at [651, 323] on icon "31" at bounding box center [611, 286] width 131 height 131
click at [538, 261] on input "d. 31" at bounding box center [537, 259] width 1 height 4
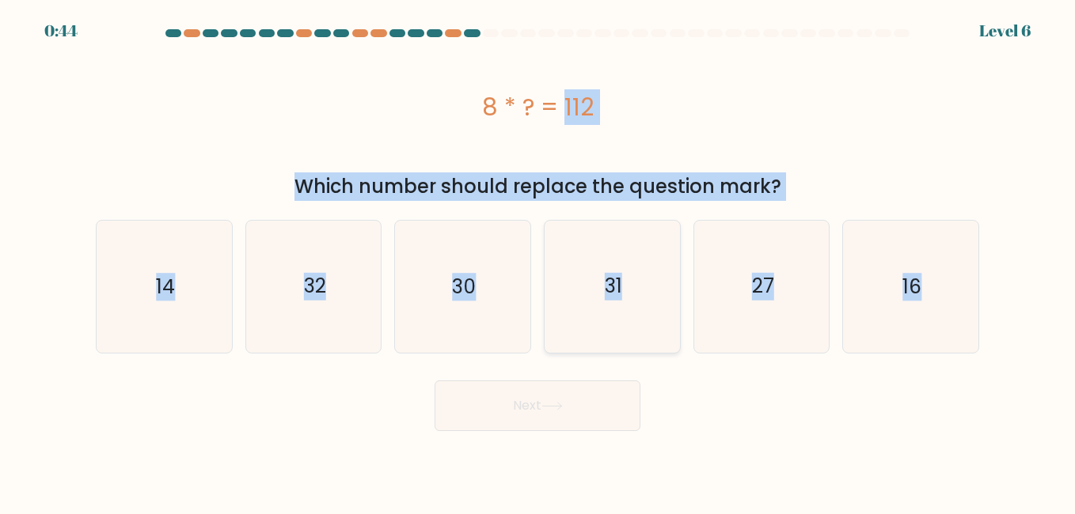
radio input "true"
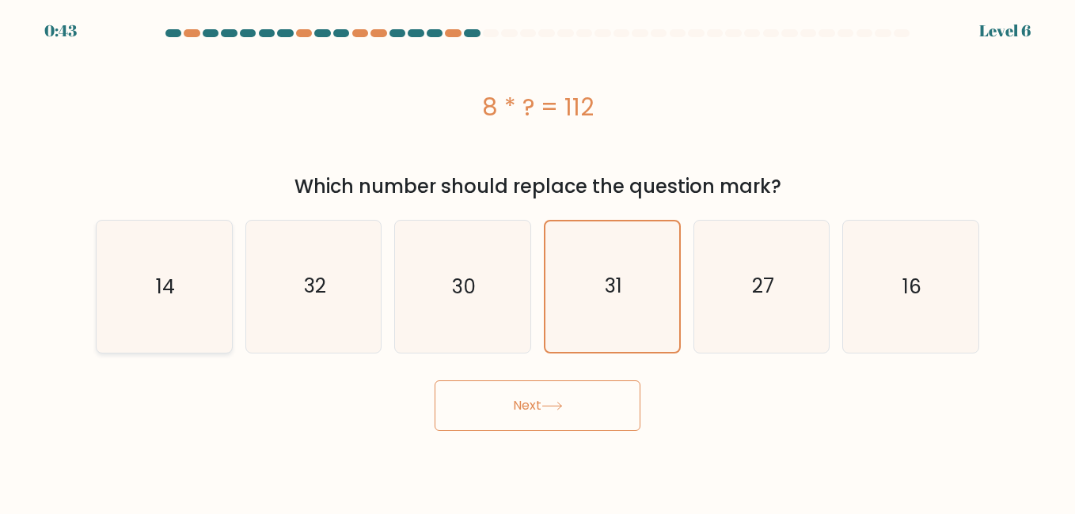
click at [138, 308] on icon "14" at bounding box center [163, 286] width 131 height 131
click at [537, 261] on input "a. 14" at bounding box center [537, 259] width 1 height 4
radio input "true"
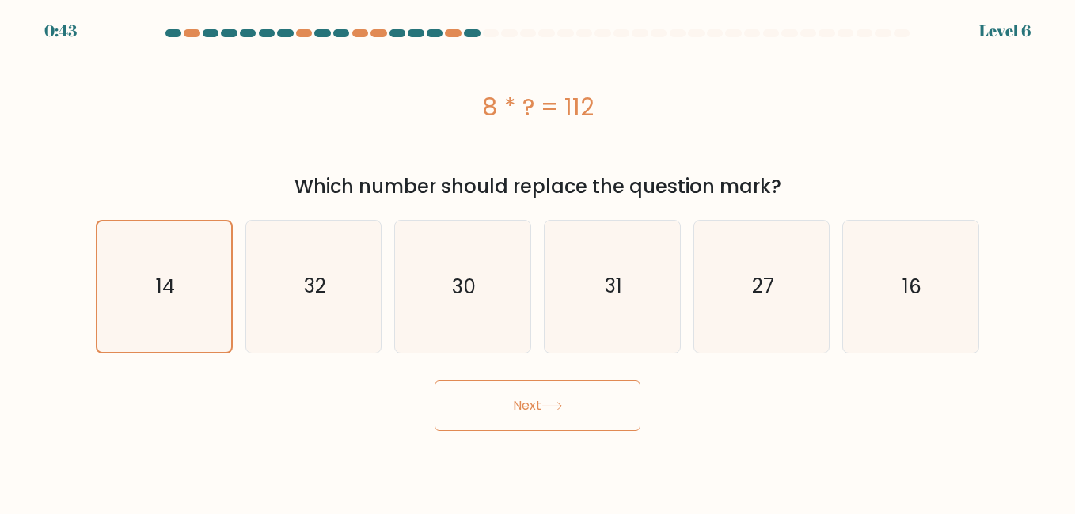
click at [463, 404] on button "Next" at bounding box center [537, 406] width 206 height 51
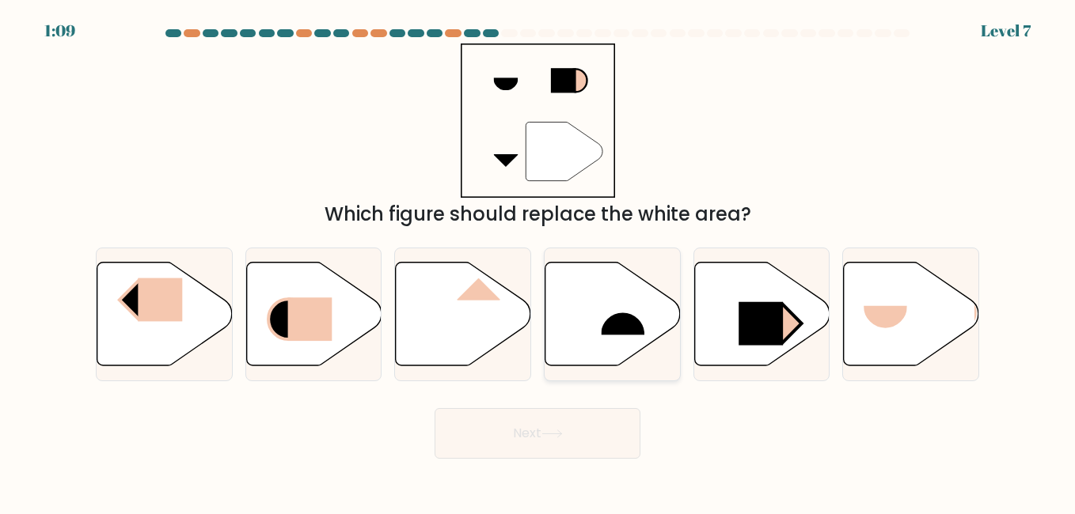
click at [608, 315] on rect at bounding box center [623, 312] width 44 height 45
click at [538, 261] on input "d." at bounding box center [537, 259] width 1 height 4
radio input "true"
click at [560, 430] on icon at bounding box center [551, 434] width 21 height 9
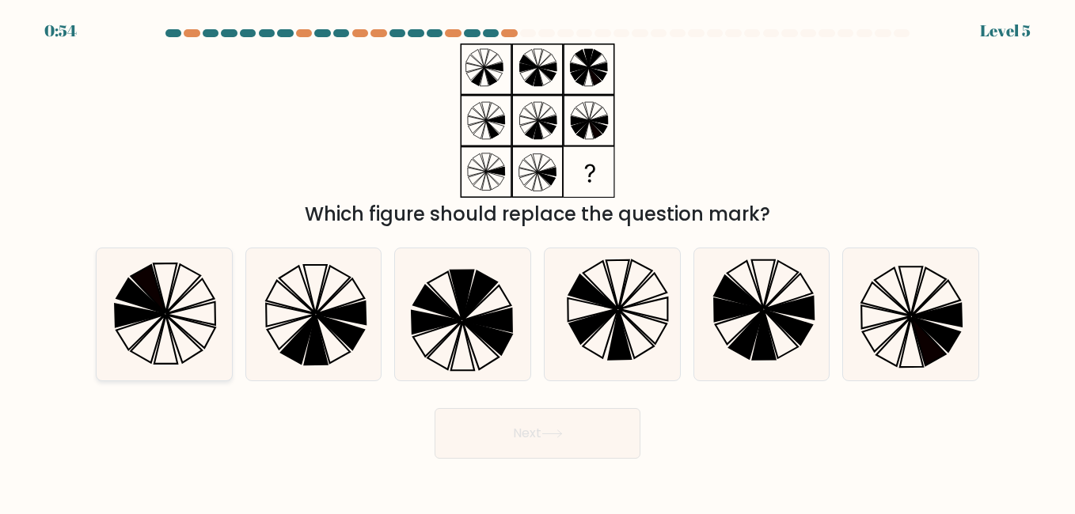
click at [123, 327] on icon at bounding box center [163, 313] width 131 height 131
click at [537, 261] on input "a." at bounding box center [537, 259] width 1 height 4
radio input "true"
click at [552, 431] on icon at bounding box center [551, 434] width 21 height 9
click at [547, 432] on icon at bounding box center [551, 434] width 21 height 9
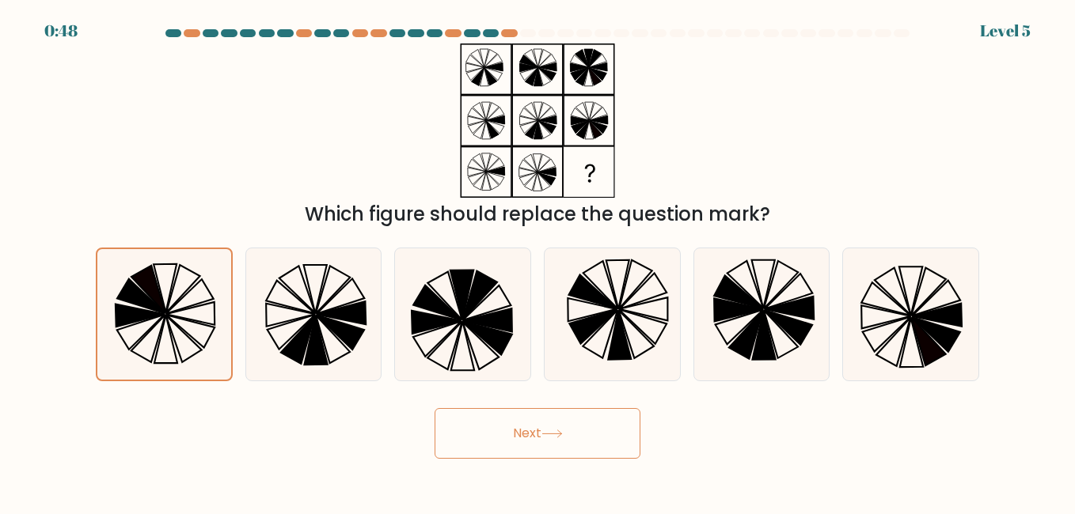
click at [583, 434] on button "Next" at bounding box center [537, 433] width 206 height 51
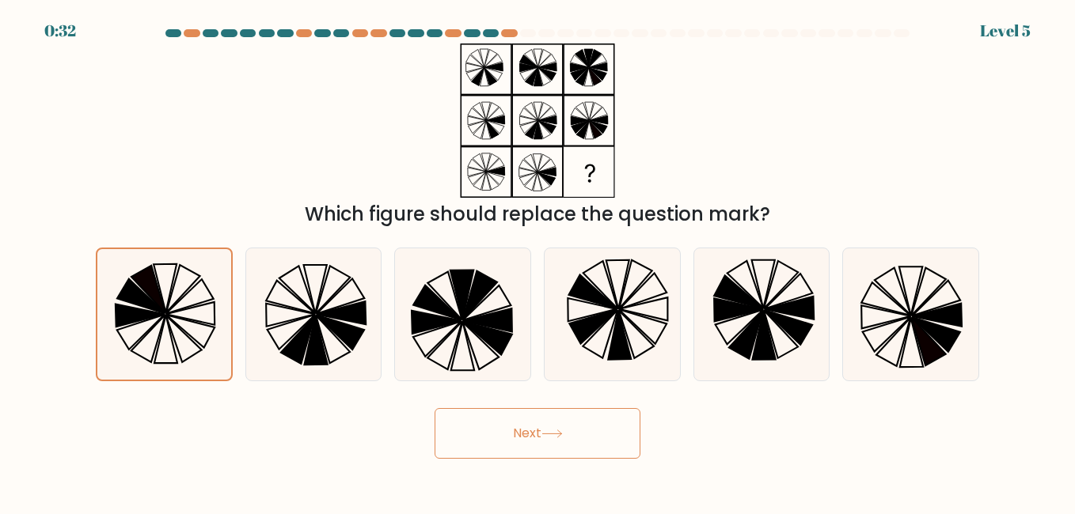
click at [506, 442] on button "Next" at bounding box center [537, 433] width 206 height 51
